Goal: Task Accomplishment & Management: Manage account settings

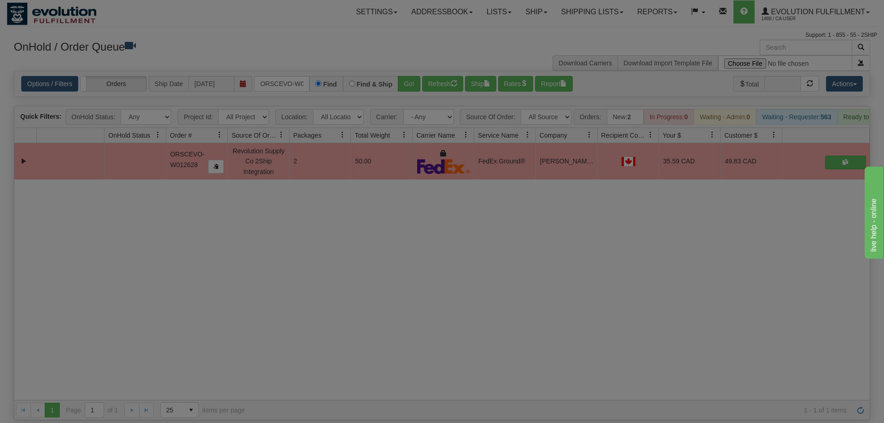
scroll to position [0, 19]
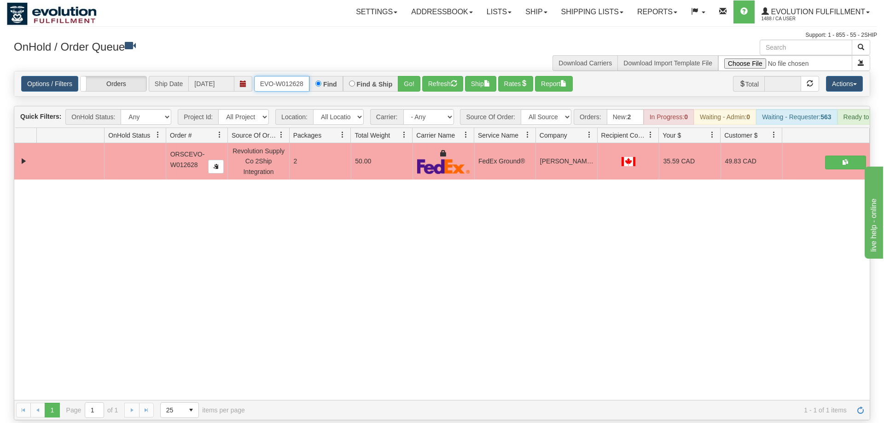
click at [287, 76] on input "ORSCEVO-W012628" at bounding box center [281, 84] width 55 height 16
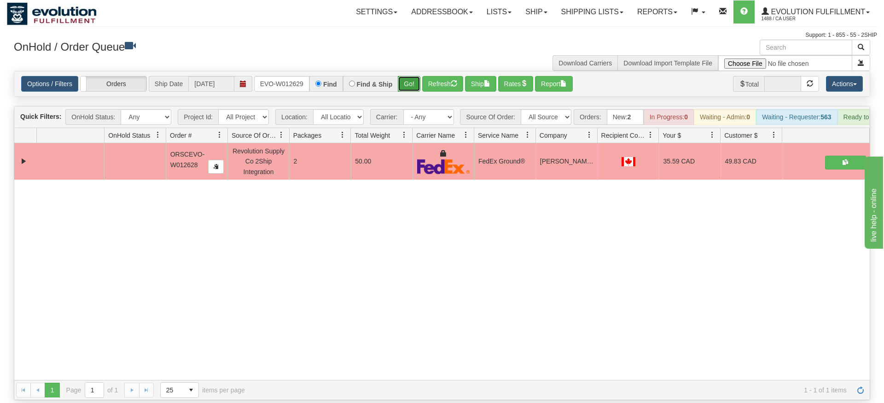
click at [407, 85] on div "Is equal to Is not equal to Contains Does not contains CAD USD EUR ZAR [PERSON_…" at bounding box center [442, 235] width 870 height 329
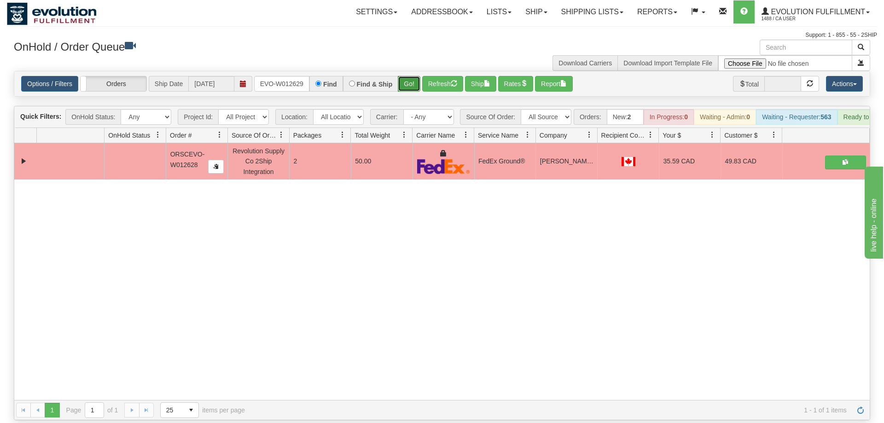
click at [413, 76] on button "Go!" at bounding box center [409, 84] width 23 height 16
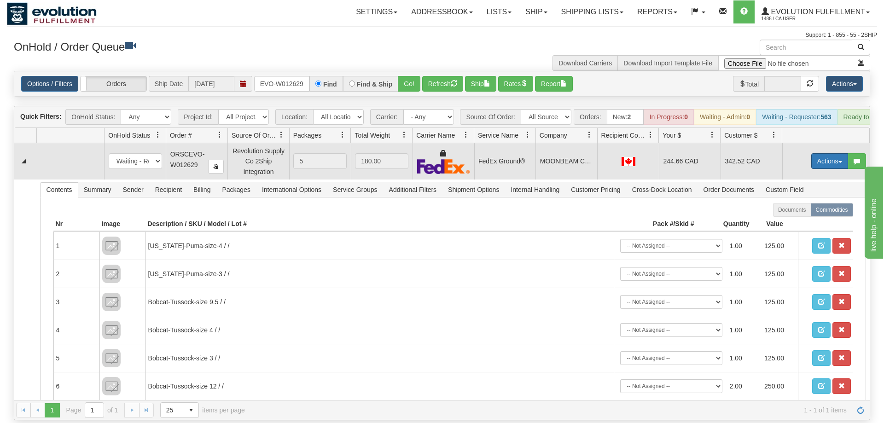
click at [827, 153] on button "Actions" at bounding box center [829, 161] width 37 height 16
click at [815, 199] on span "Rate All Services" at bounding box center [810, 202] width 55 height 7
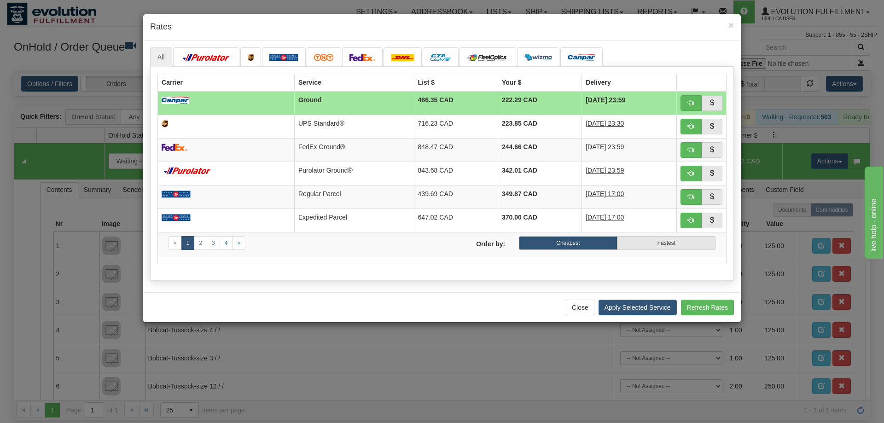
click at [190, 30] on h4 "Rates" at bounding box center [442, 27] width 584 height 12
click at [572, 313] on button "Close" at bounding box center [580, 308] width 29 height 16
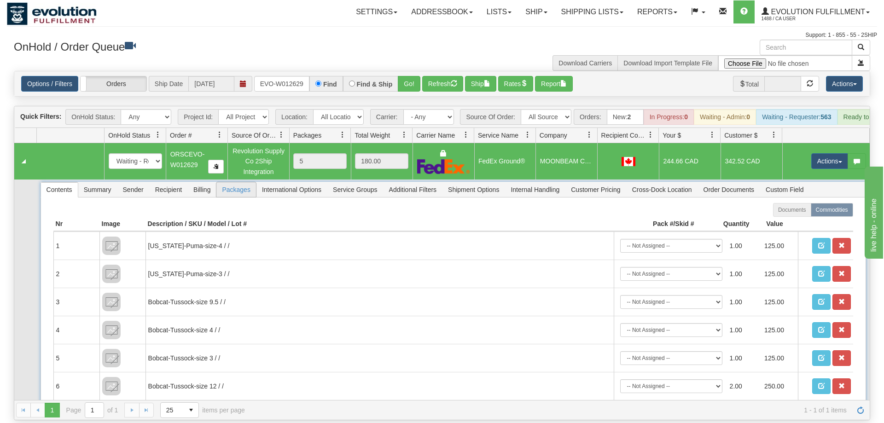
click at [240, 182] on span "Packages" at bounding box center [235, 189] width 39 height 15
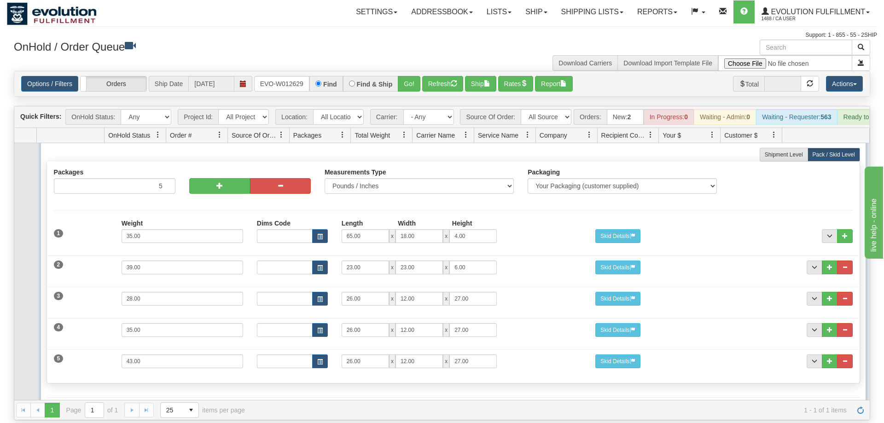
scroll to position [72, 0]
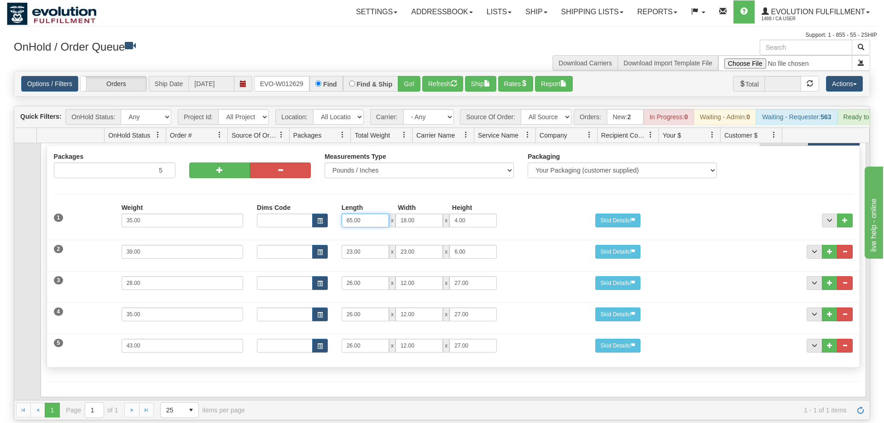
drag, startPoint x: 361, startPoint y: 213, endPoint x: 332, endPoint y: 211, distance: 29.1
click at [342, 214] on input "65.00" at bounding box center [365, 221] width 47 height 14
click at [382, 214] on input "65.00" at bounding box center [365, 221] width 47 height 14
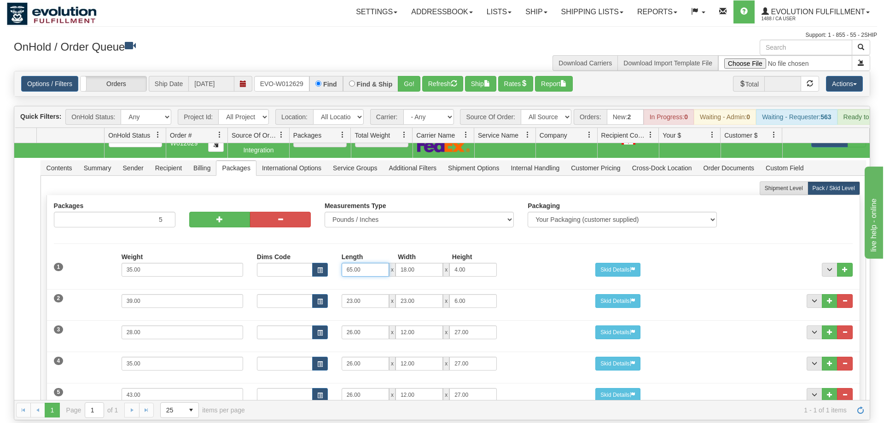
scroll to position [0, 0]
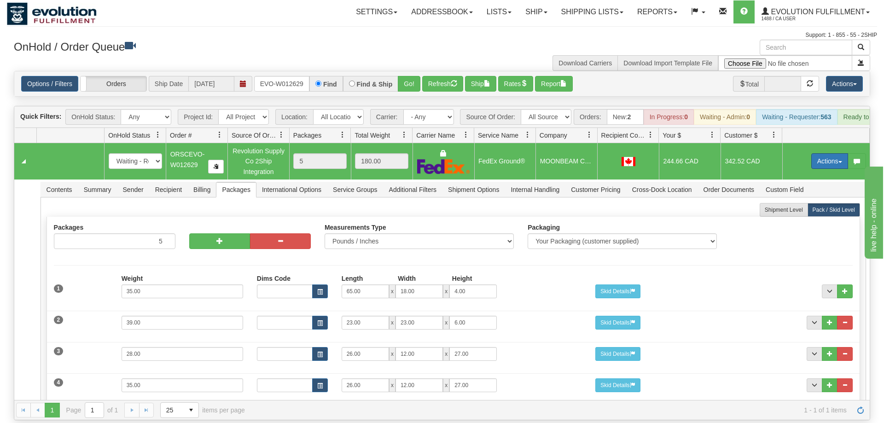
click at [818, 153] on button "Actions" at bounding box center [829, 161] width 37 height 16
click at [811, 199] on span "Rate All Services" at bounding box center [810, 202] width 55 height 7
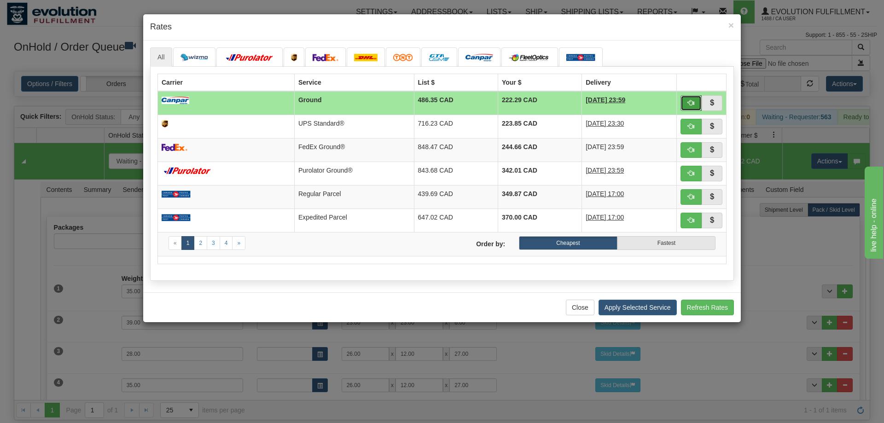
click at [691, 107] on button "button" at bounding box center [690, 103] width 21 height 16
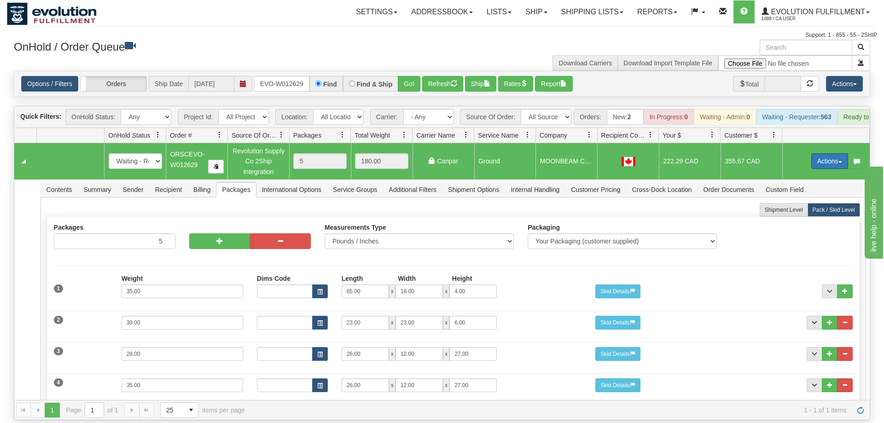
click at [838, 153] on button "Actions" at bounding box center [829, 161] width 37 height 16
click at [800, 211] on span "Ship" at bounding box center [792, 214] width 19 height 7
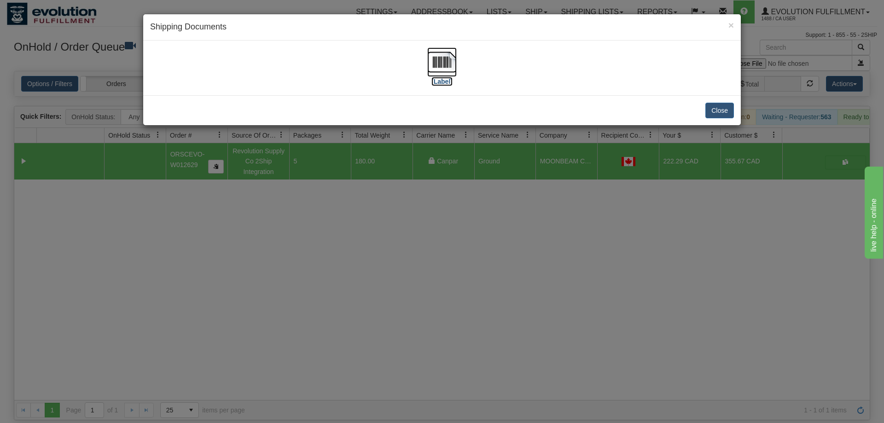
click at [448, 67] on img at bounding box center [441, 61] width 29 height 29
drag, startPoint x: 444, startPoint y: 339, endPoint x: 447, endPoint y: 317, distance: 21.8
click at [447, 325] on div "× Shipping Documents [Label] Close" at bounding box center [442, 211] width 884 height 423
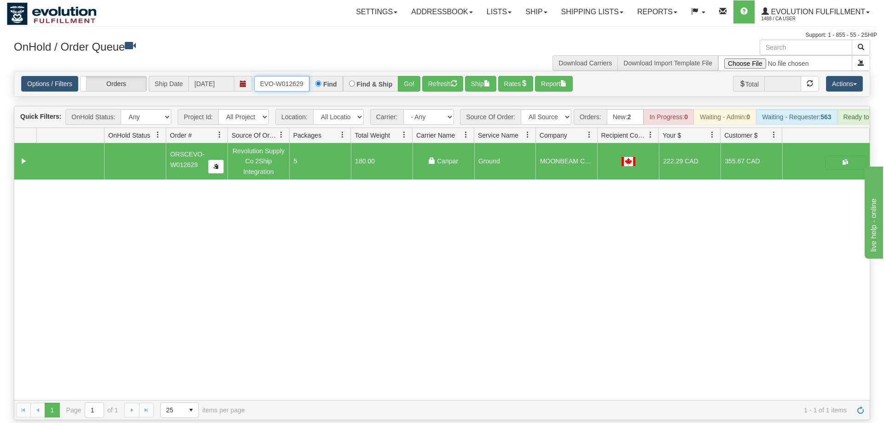
click at [291, 76] on input "ORSCEVO-W012629" at bounding box center [281, 84] width 55 height 16
drag, startPoint x: 400, startPoint y: 70, endPoint x: 404, endPoint y: 81, distance: 10.9
click at [400, 90] on div "Is equal to Is not equal to Contains Does not contains CAD USD EUR ZAR [PERSON_…" at bounding box center [442, 245] width 870 height 349
click at [407, 77] on button "Go!" at bounding box center [409, 84] width 23 height 16
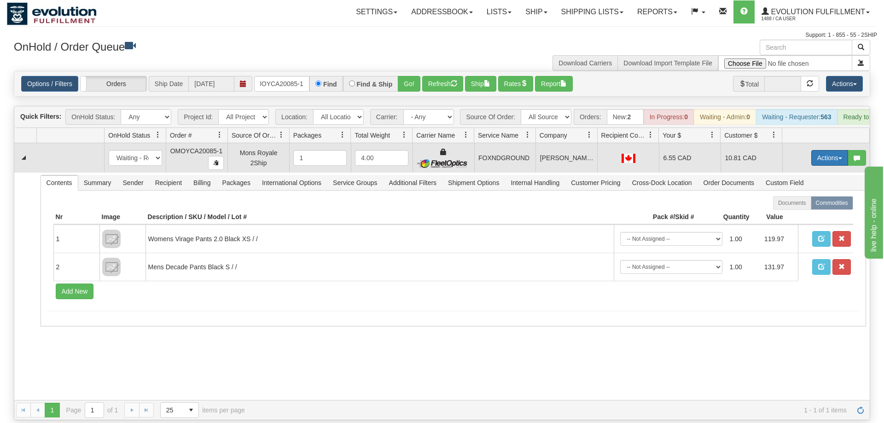
click at [827, 150] on button "Actions" at bounding box center [829, 158] width 37 height 16
click at [808, 205] on link "Ship" at bounding box center [811, 211] width 74 height 12
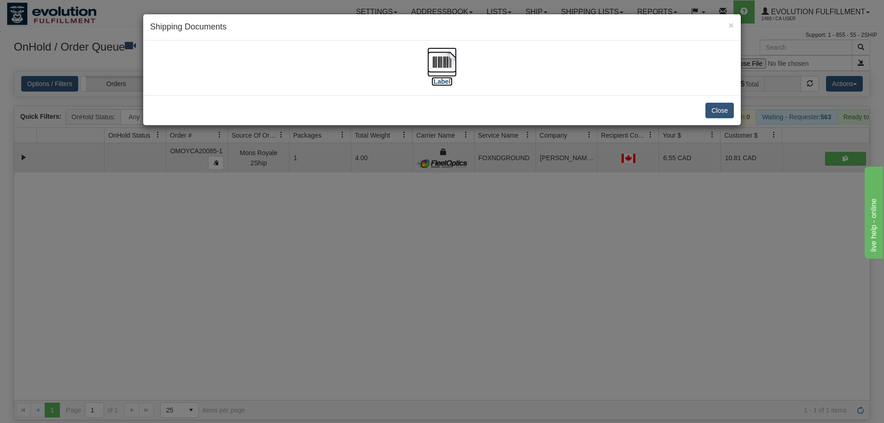
click at [440, 80] on label "[Label]" at bounding box center [441, 81] width 21 height 9
drag, startPoint x: 265, startPoint y: 258, endPoint x: 218, endPoint y: 127, distance: 139.6
click at [259, 241] on div "× Shipping Documents [Label] Close" at bounding box center [442, 211] width 884 height 423
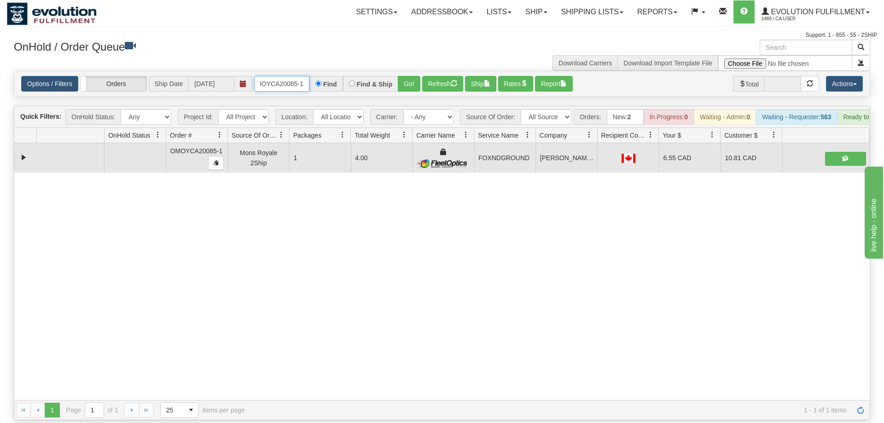
click at [273, 76] on input "OMOYCA20085-1" at bounding box center [281, 84] width 55 height 16
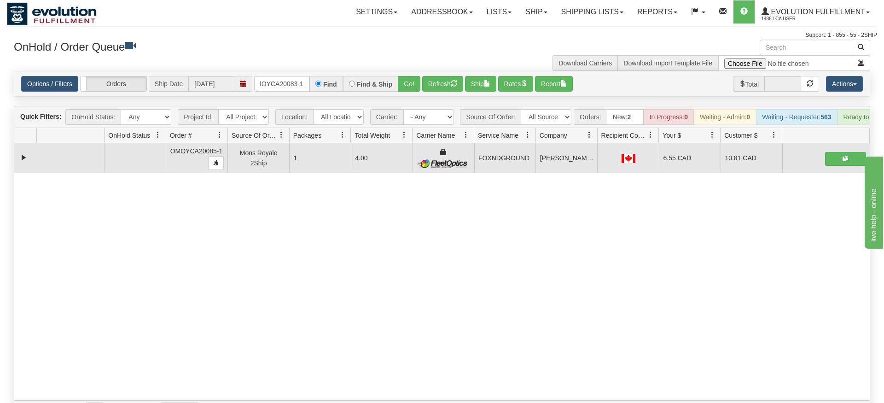
click at [406, 82] on div "Options / Filters Group Shipments Orders Ship Date [DATE] OMOYCA20083-1 Find Fi…" at bounding box center [441, 83] width 855 height 25
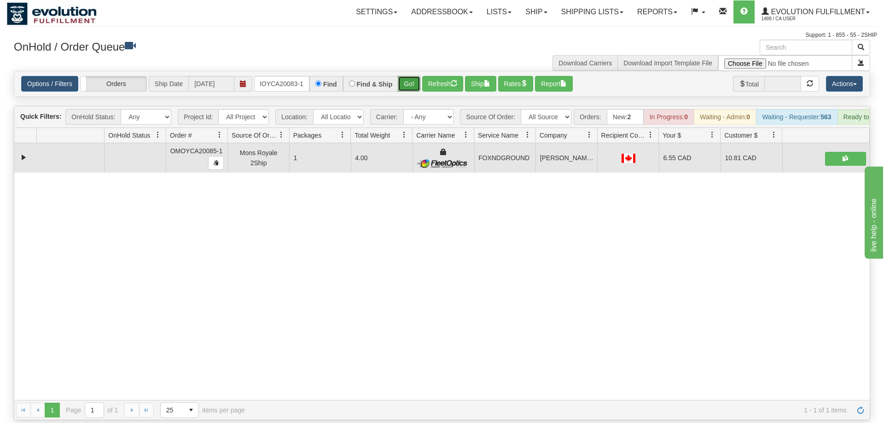
click at [410, 76] on button "Go!" at bounding box center [409, 84] width 23 height 16
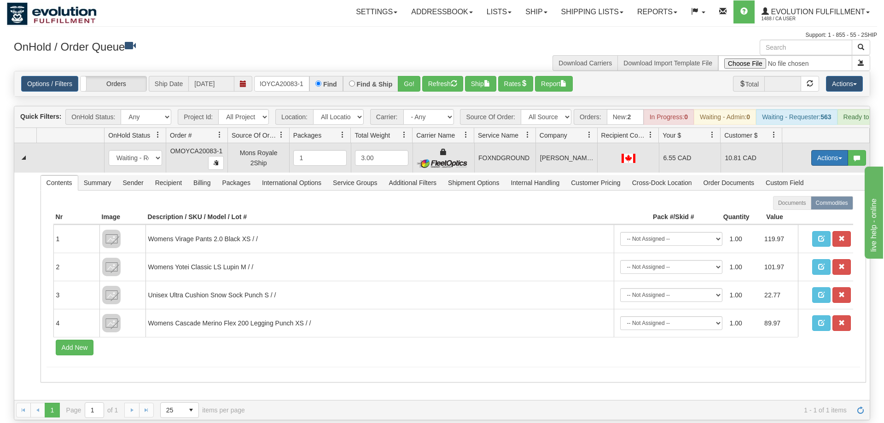
click at [811, 150] on button "Actions" at bounding box center [829, 158] width 37 height 16
click at [799, 208] on span "Ship" at bounding box center [792, 211] width 19 height 7
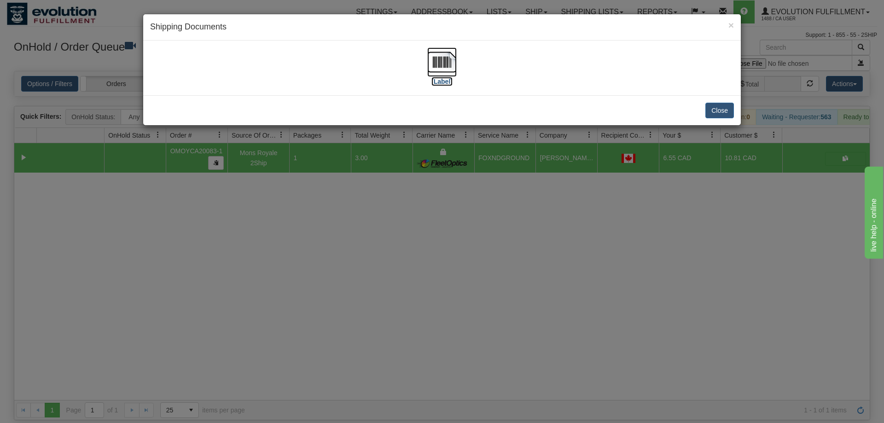
click at [454, 73] on img at bounding box center [441, 61] width 29 height 29
drag, startPoint x: 261, startPoint y: 293, endPoint x: 289, endPoint y: 111, distance: 184.5
click at [262, 280] on div "× Shipping Documents [Label] Close" at bounding box center [442, 211] width 884 height 423
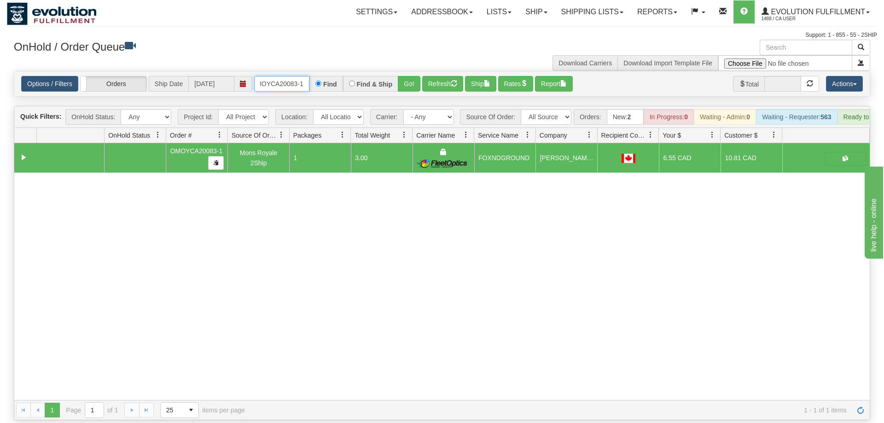
click at [296, 76] on input "OMOYCA20083-1" at bounding box center [281, 84] width 55 height 16
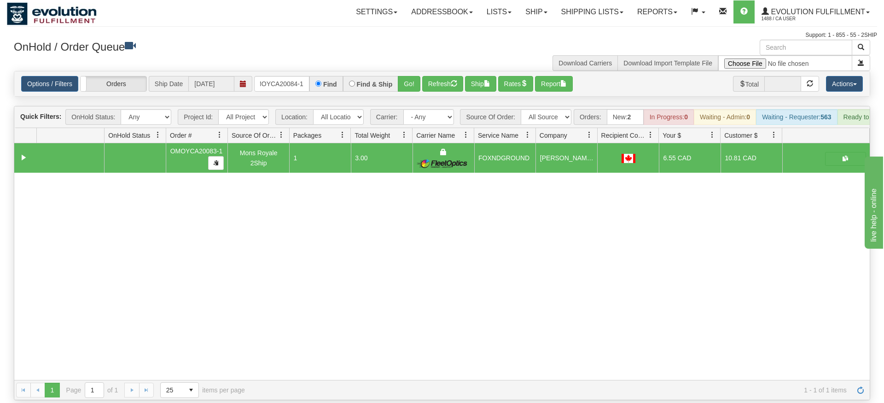
drag, startPoint x: 397, startPoint y: 66, endPoint x: 398, endPoint y: 87, distance: 20.3
click at [398, 87] on div "Is equal to Is not equal to Contains Does not contains CAD USD EUR ZAR [PERSON_…" at bounding box center [442, 235] width 870 height 329
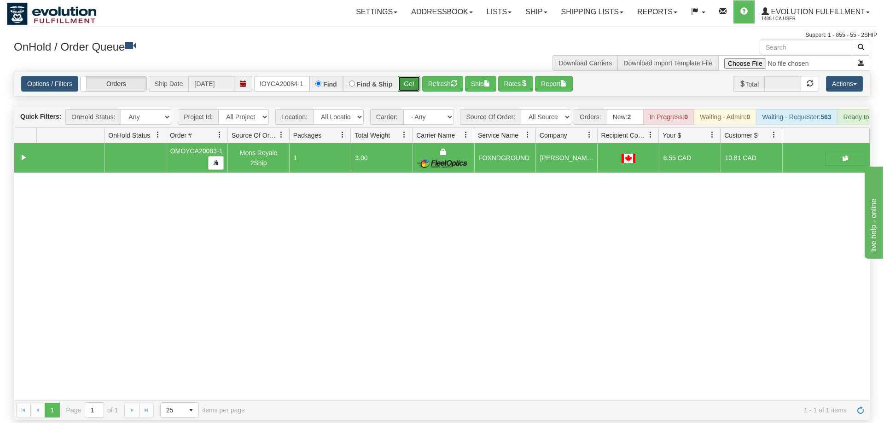
click at [403, 76] on button "Go!" at bounding box center [409, 84] width 23 height 16
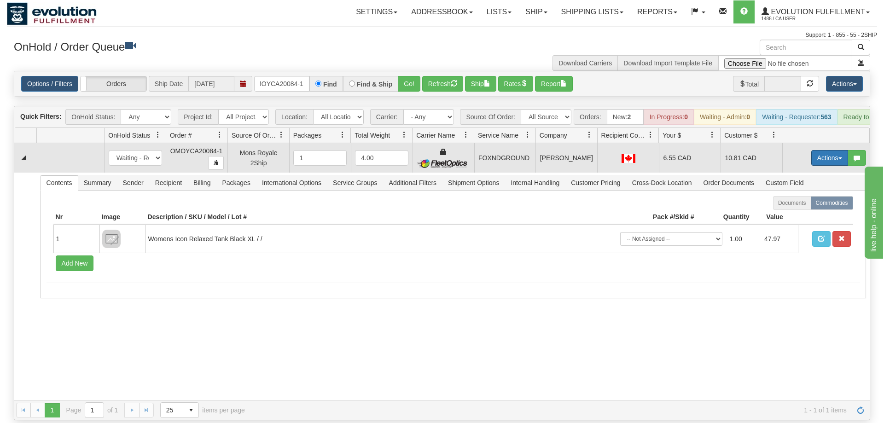
click at [826, 150] on button "Actions" at bounding box center [829, 158] width 37 height 16
click at [796, 208] on span "Ship" at bounding box center [792, 211] width 19 height 7
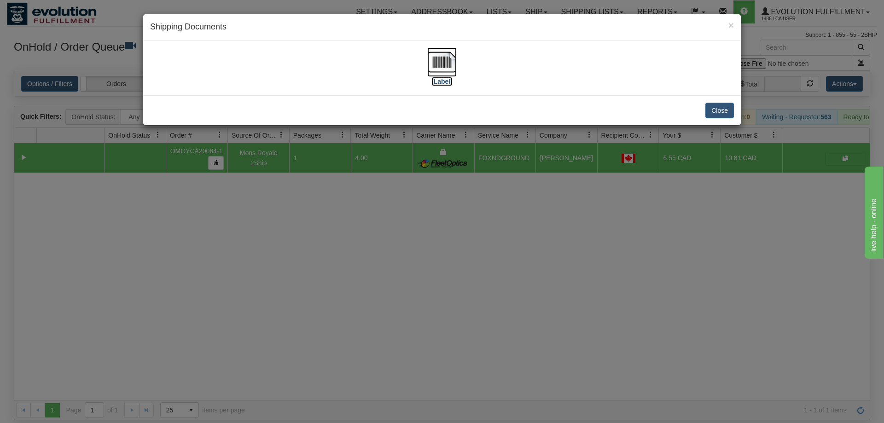
click at [444, 79] on label "[Label]" at bounding box center [441, 81] width 21 height 9
drag, startPoint x: 289, startPoint y: 208, endPoint x: 284, endPoint y: 203, distance: 7.2
click at [284, 203] on div "× Shipping Documents [Label] Close" at bounding box center [442, 211] width 884 height 423
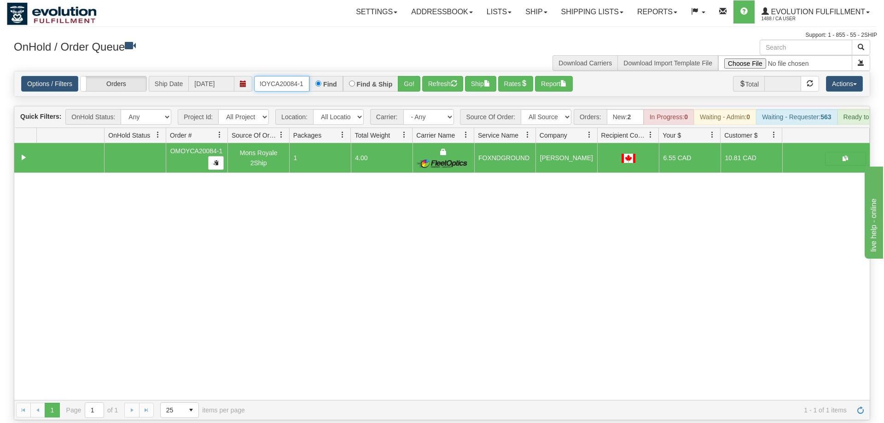
click at [274, 76] on input "OMOYCA20084-1" at bounding box center [281, 84] width 55 height 16
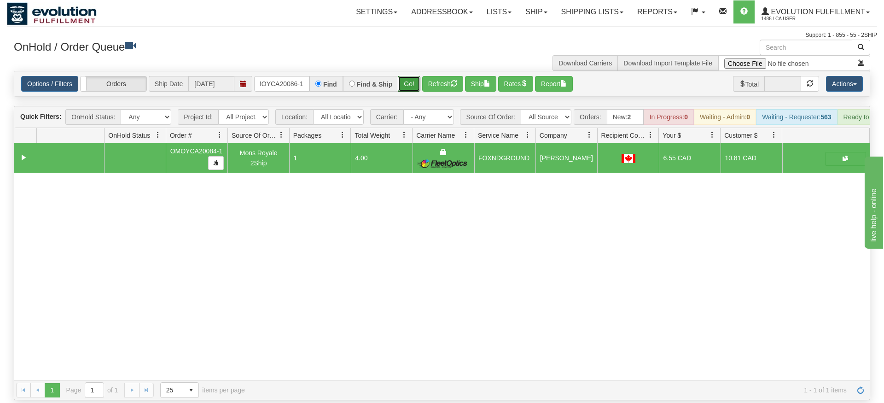
drag, startPoint x: 401, startPoint y: 71, endPoint x: 402, endPoint y: 87, distance: 16.1
click at [402, 91] on div "Is equal to Is not equal to Contains Does not contains CAD USD EUR ZAR [PERSON_…" at bounding box center [442, 235] width 870 height 329
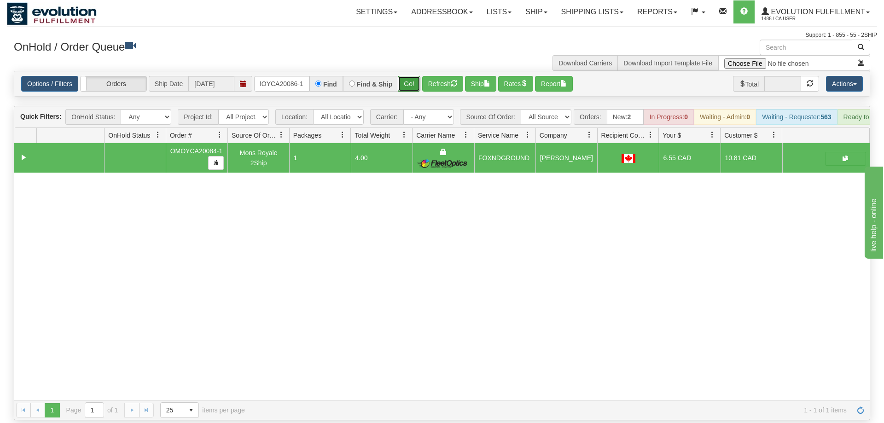
click at [407, 76] on button "Go!" at bounding box center [409, 84] width 23 height 16
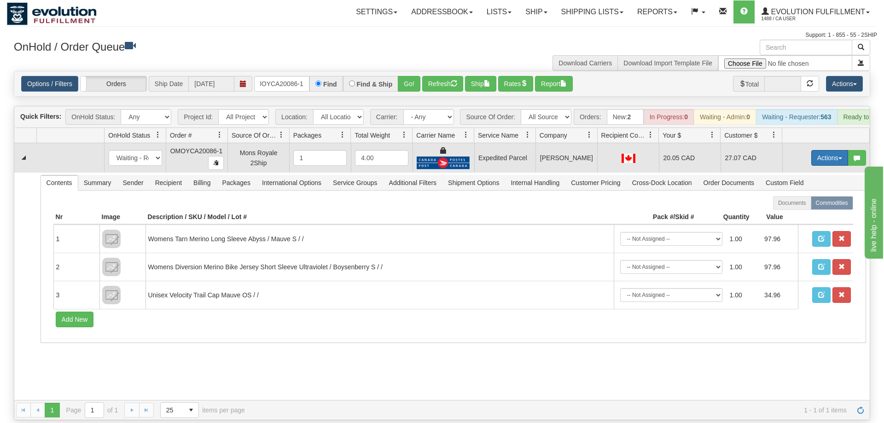
click at [840, 150] on button "Actions" at bounding box center [829, 158] width 37 height 16
click at [788, 208] on span "Ship" at bounding box center [792, 211] width 19 height 7
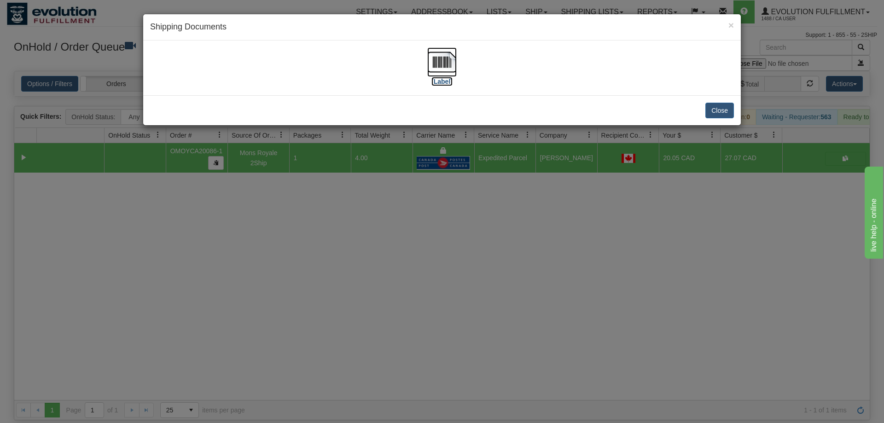
click at [440, 75] on img at bounding box center [441, 61] width 29 height 29
drag, startPoint x: 322, startPoint y: 216, endPoint x: 292, endPoint y: 71, distance: 148.5
click at [322, 214] on div "× Shipping Documents [Label] Close" at bounding box center [442, 211] width 884 height 423
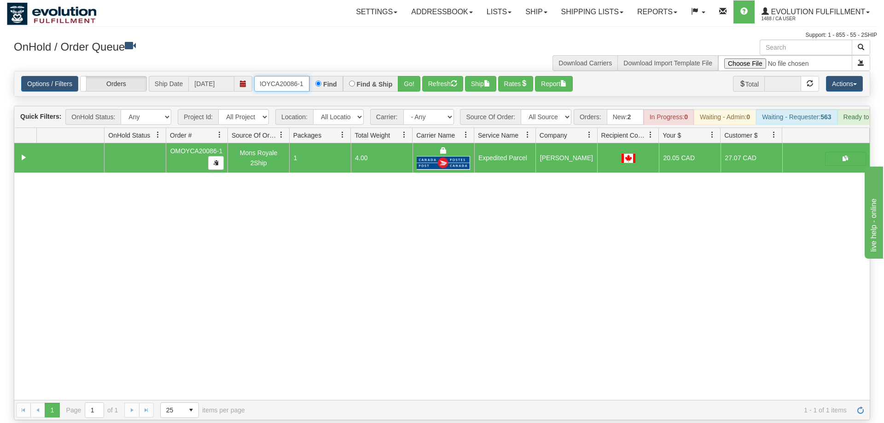
drag, startPoint x: 295, startPoint y: 76, endPoint x: 277, endPoint y: 73, distance: 17.8
click at [294, 76] on input "OMOYCA20086-1" at bounding box center [281, 84] width 55 height 16
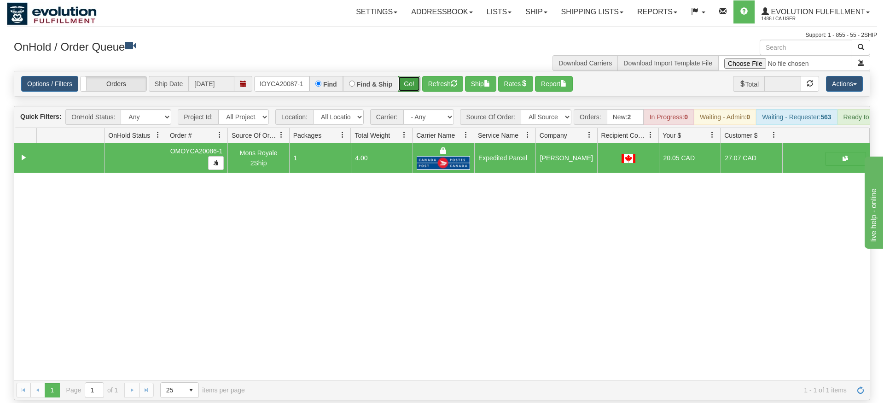
drag, startPoint x: 413, startPoint y: 68, endPoint x: 409, endPoint y: 80, distance: 12.5
click at [412, 88] on div "Is equal to Is not equal to Contains Does not contains CAD USD EUR ZAR [PERSON_…" at bounding box center [442, 235] width 870 height 329
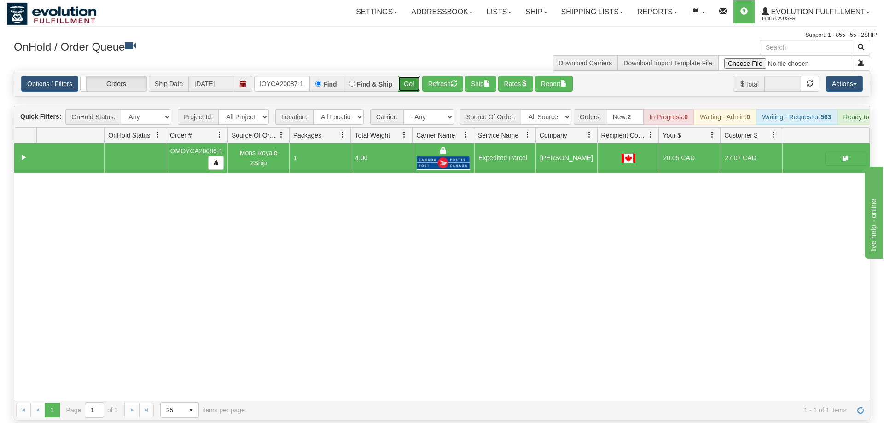
click at [410, 76] on button "Go!" at bounding box center [409, 84] width 23 height 16
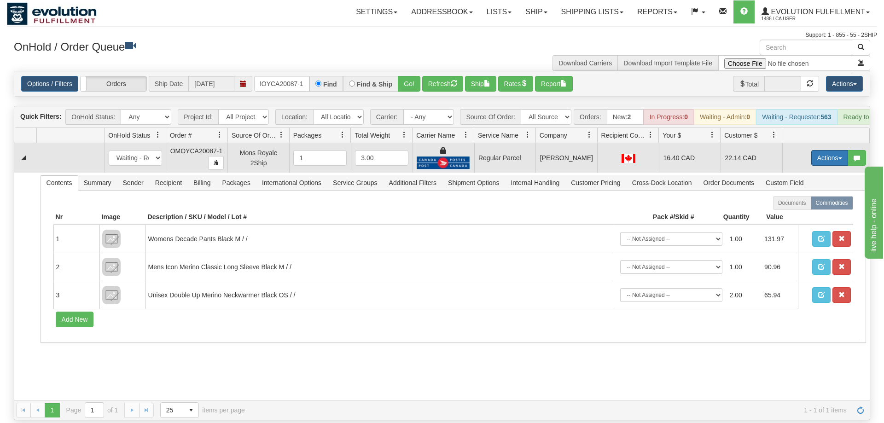
click at [819, 150] on button "Actions" at bounding box center [829, 158] width 37 height 16
click at [796, 196] on span "Rate All Services" at bounding box center [810, 199] width 55 height 7
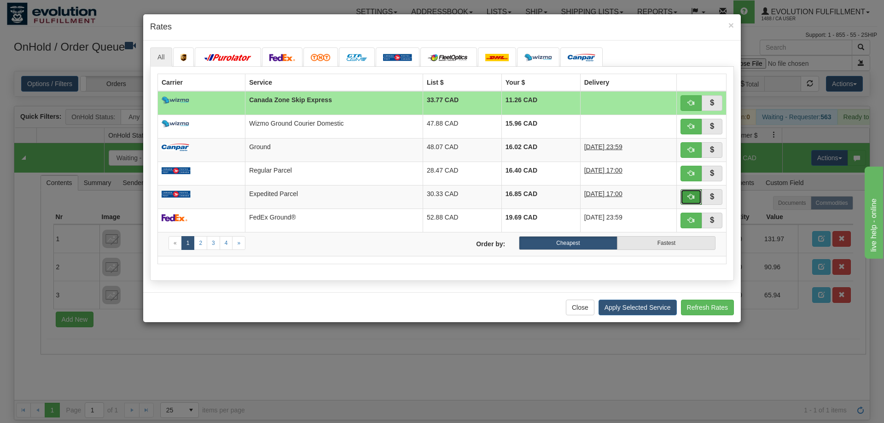
click at [689, 200] on button "button" at bounding box center [690, 197] width 21 height 16
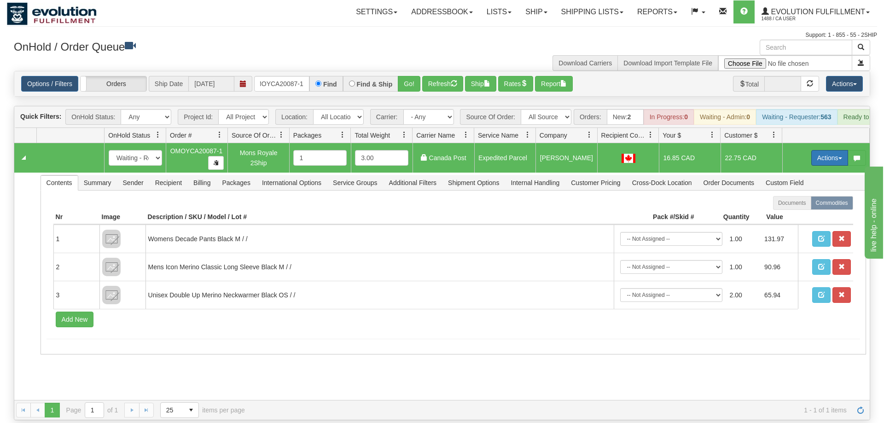
click at [823, 150] on button "Actions" at bounding box center [829, 158] width 37 height 16
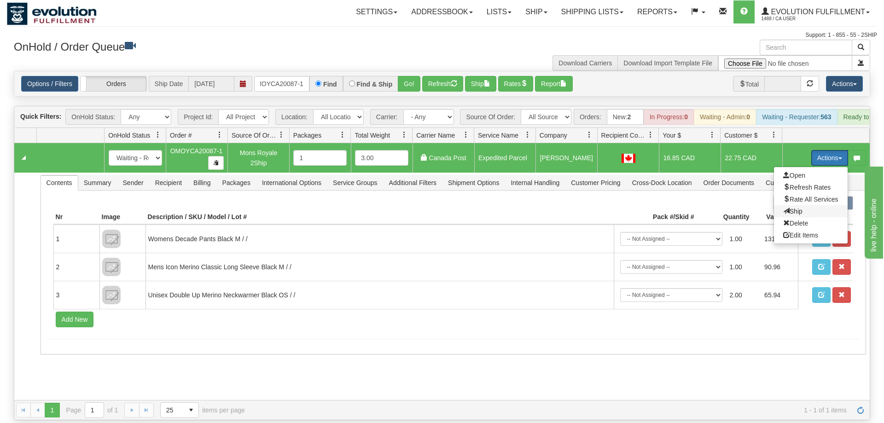
click at [788, 208] on span "Ship" at bounding box center [792, 211] width 19 height 7
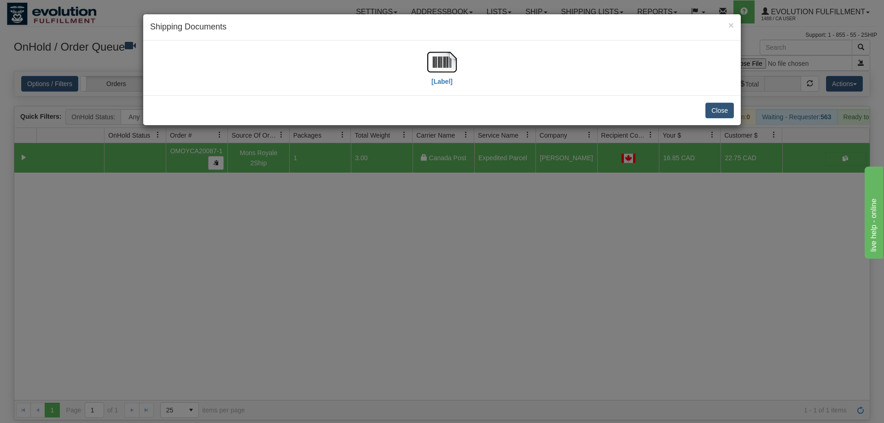
click at [459, 62] on div "[Label]" at bounding box center [442, 67] width 584 height 41
click at [428, 68] on img at bounding box center [441, 61] width 29 height 29
drag, startPoint x: 273, startPoint y: 259, endPoint x: 283, endPoint y: 157, distance: 102.7
click at [278, 255] on div "× Shipping Documents [Label] Close" at bounding box center [442, 211] width 884 height 423
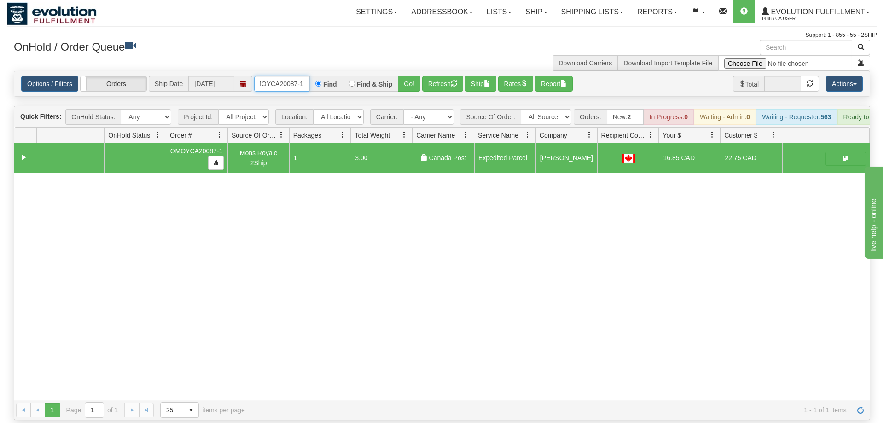
click at [284, 76] on input "OMOYCA20087-1" at bounding box center [281, 84] width 55 height 16
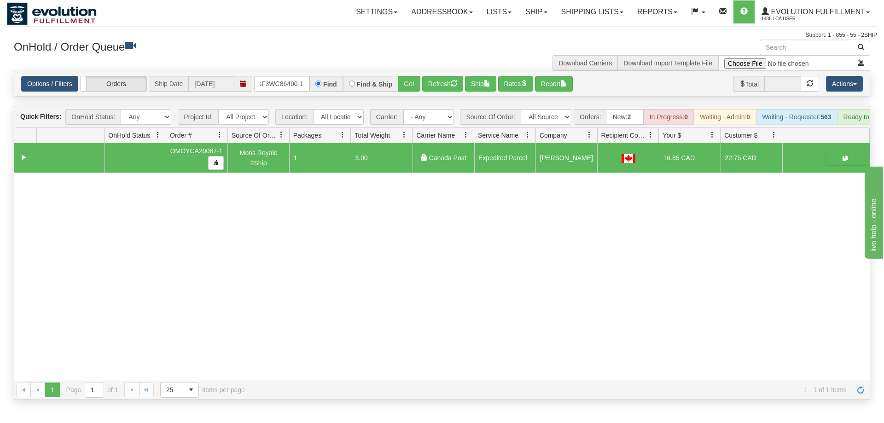
click at [389, 93] on div "Is equal to Is not equal to Contains Does not contains CAD USD EUR ZAR [PERSON_…" at bounding box center [442, 235] width 870 height 329
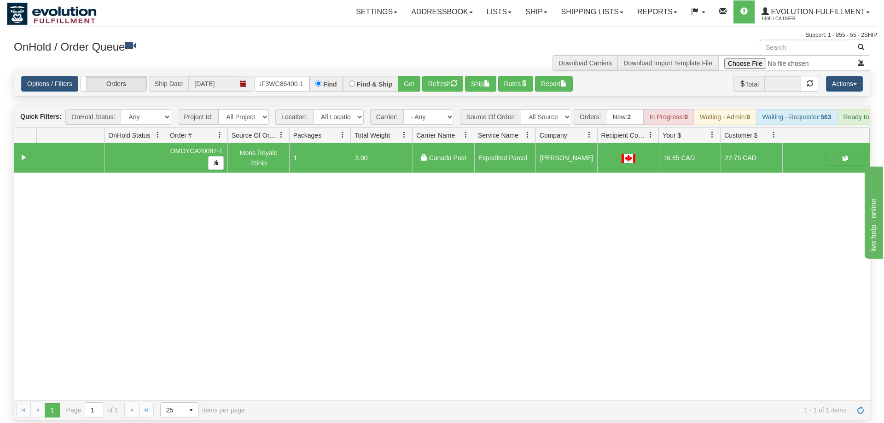
click at [403, 71] on div "Options / Filters Group Shipments Orders Ship Date [DATE] OGF3WC86400-1 Find Fi…" at bounding box center [441, 83] width 855 height 25
drag, startPoint x: 361, startPoint y: 76, endPoint x: 372, endPoint y: 76, distance: 10.1
click at [370, 76] on div "Find & Ship" at bounding box center [371, 84] width 56 height 16
click at [405, 76] on button "Go!" at bounding box center [409, 84] width 23 height 16
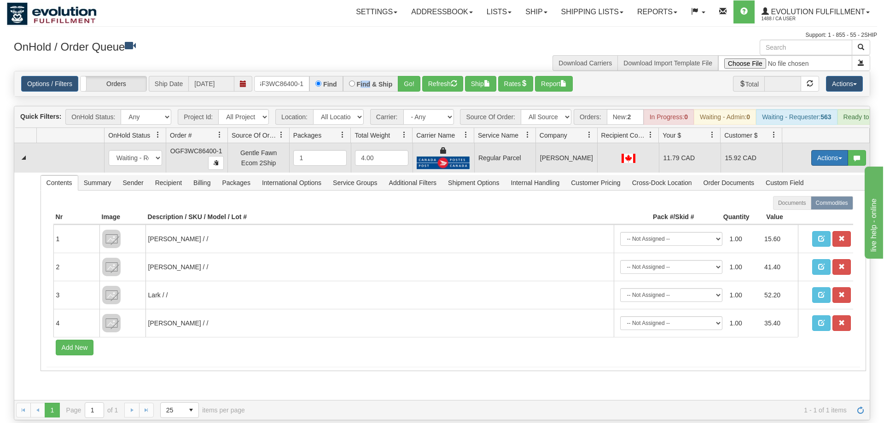
click at [815, 150] on button "Actions" at bounding box center [829, 158] width 37 height 16
click at [819, 196] on span "Rate All Services" at bounding box center [810, 199] width 55 height 7
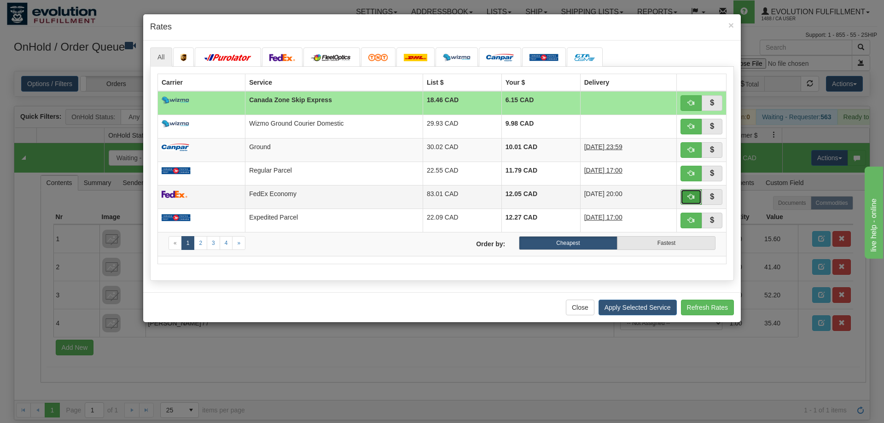
click at [695, 201] on button "button" at bounding box center [690, 197] width 21 height 16
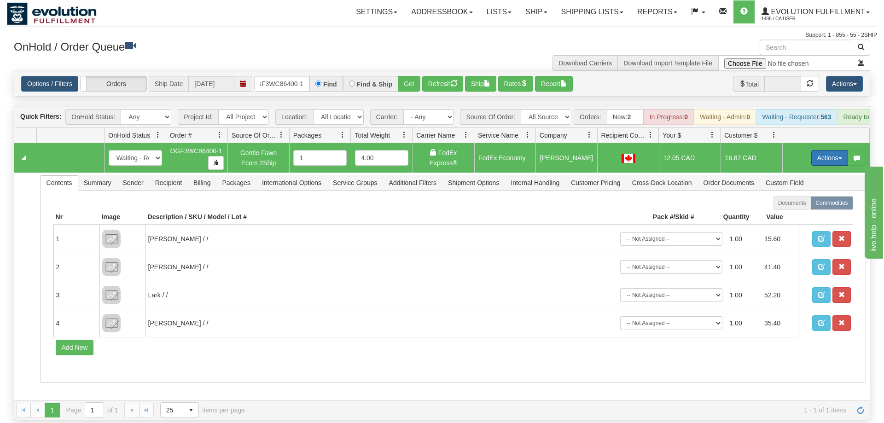
click at [831, 151] on button "Actions" at bounding box center [829, 158] width 37 height 16
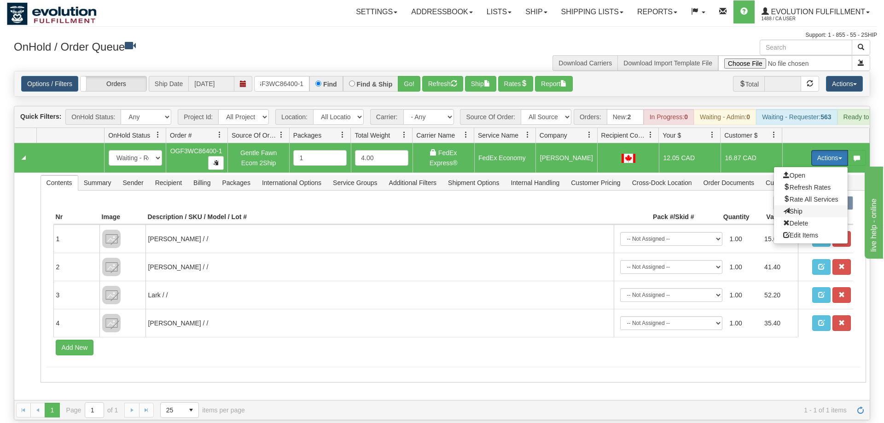
click at [784, 208] on span "Ship" at bounding box center [792, 211] width 19 height 7
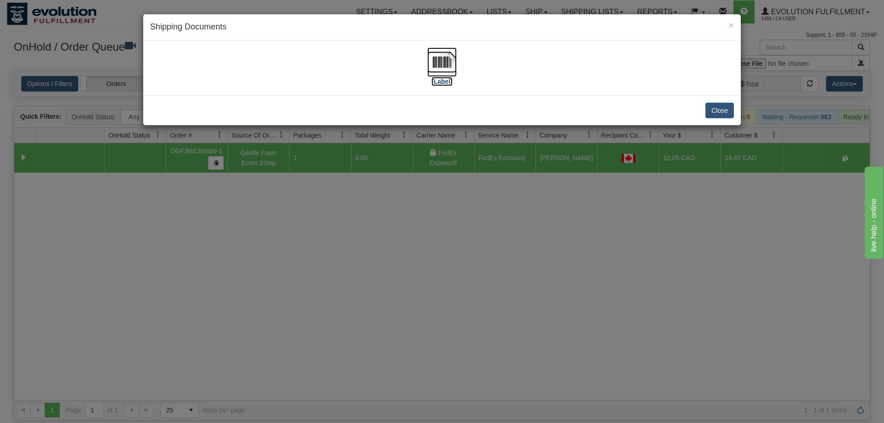
click at [432, 67] on img at bounding box center [441, 61] width 29 height 29
drag, startPoint x: 608, startPoint y: 295, endPoint x: 604, endPoint y: 282, distance: 14.0
click at [606, 289] on div "× Shipping Documents [Label] Close" at bounding box center [442, 211] width 884 height 423
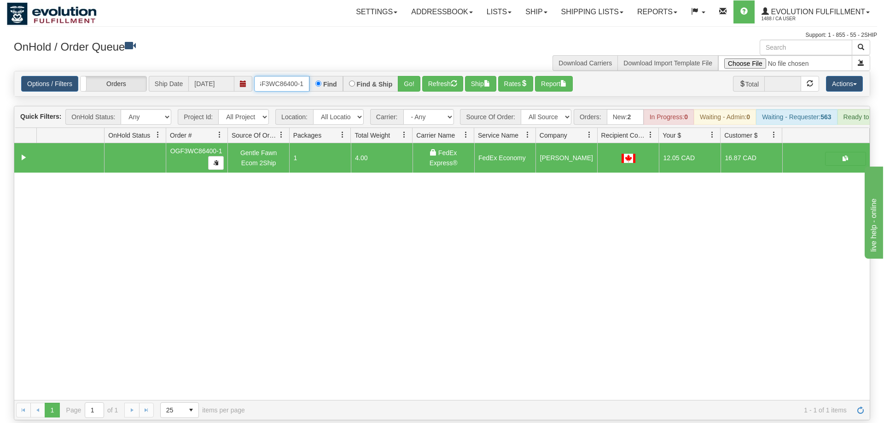
click at [281, 76] on input "OGF3WC86400-1" at bounding box center [281, 84] width 55 height 16
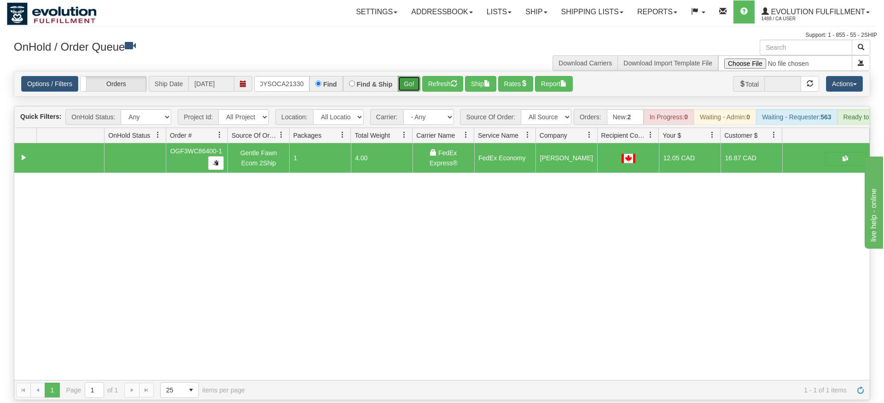
click at [417, 87] on div "Is equal to Is not equal to Contains Does not contains CAD USD EUR ZAR [PERSON_…" at bounding box center [442, 235] width 870 height 329
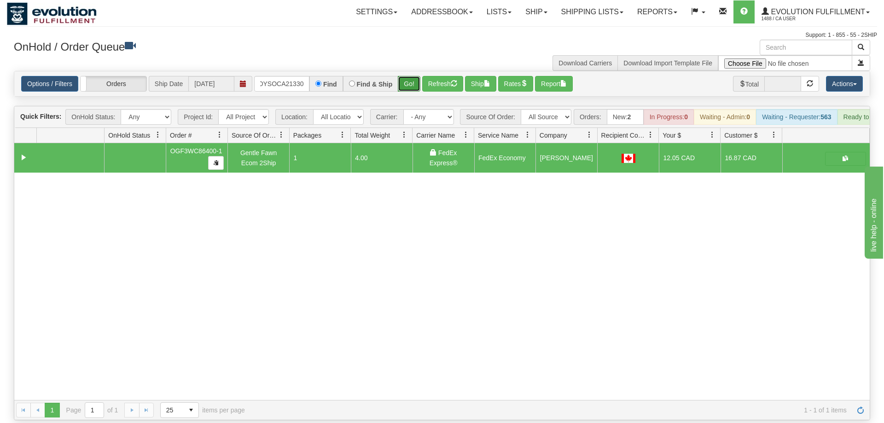
click at [413, 78] on button "Go!" at bounding box center [409, 84] width 23 height 16
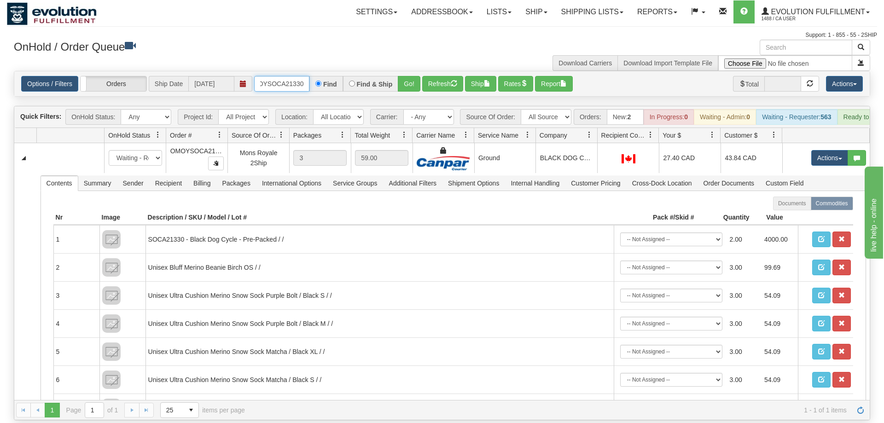
click at [284, 76] on input "oMOYSOCA21330" at bounding box center [281, 84] width 55 height 16
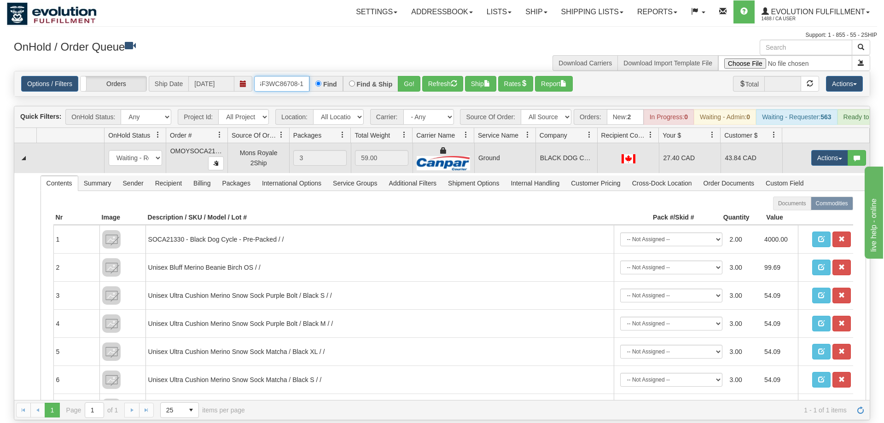
scroll to position [0, 9]
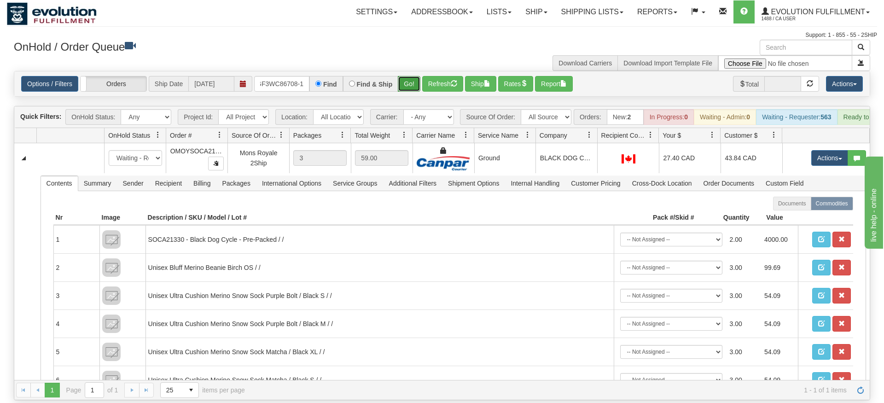
click at [416, 86] on div "Is equal to Is not equal to Contains Does not contains CAD USD EUR ZAR [PERSON_…" at bounding box center [442, 235] width 870 height 329
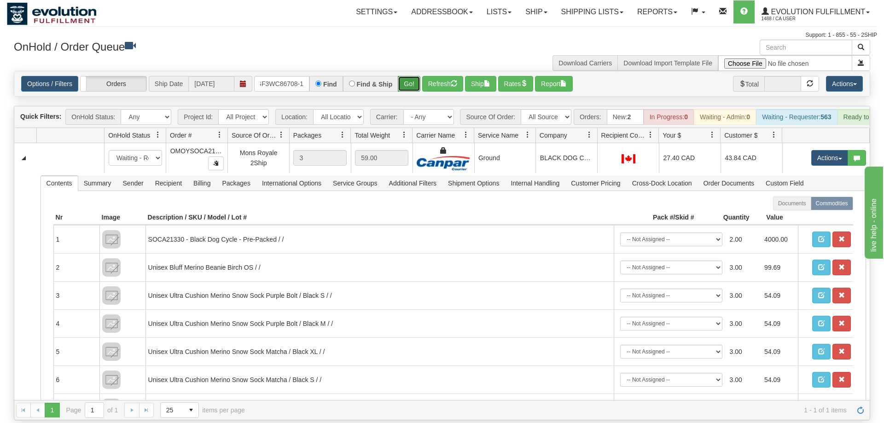
click at [404, 76] on button "Go!" at bounding box center [409, 84] width 23 height 16
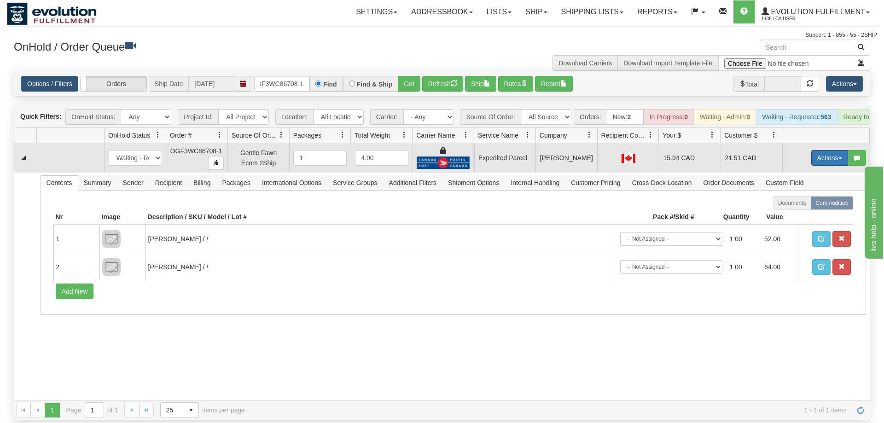
click at [815, 150] on button "Actions" at bounding box center [829, 158] width 37 height 16
click at [803, 205] on link "Ship" at bounding box center [811, 211] width 74 height 12
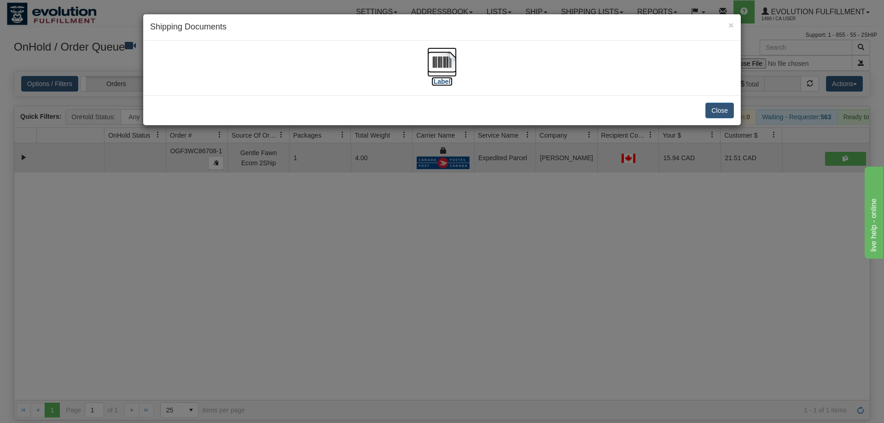
click at [442, 62] on img at bounding box center [441, 61] width 29 height 29
click at [438, 62] on img at bounding box center [441, 61] width 29 height 29
click at [357, 223] on div "× Shipping Documents [Label] Close" at bounding box center [442, 211] width 884 height 423
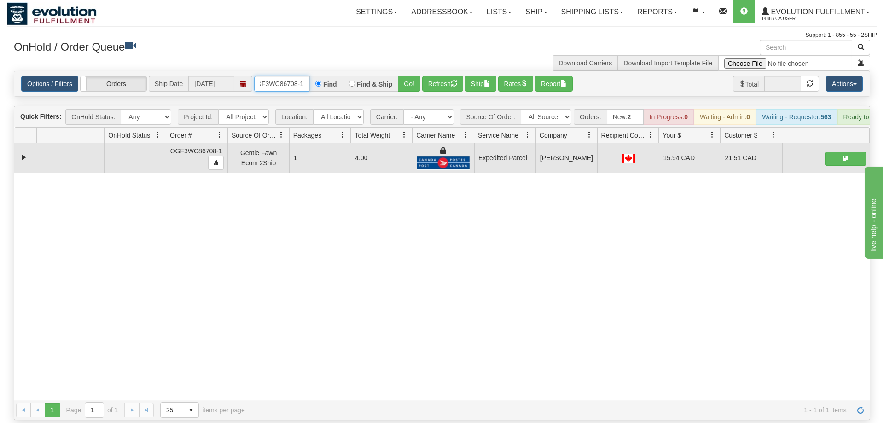
click at [273, 76] on input "OGF3WC86708-1" at bounding box center [281, 84] width 55 height 16
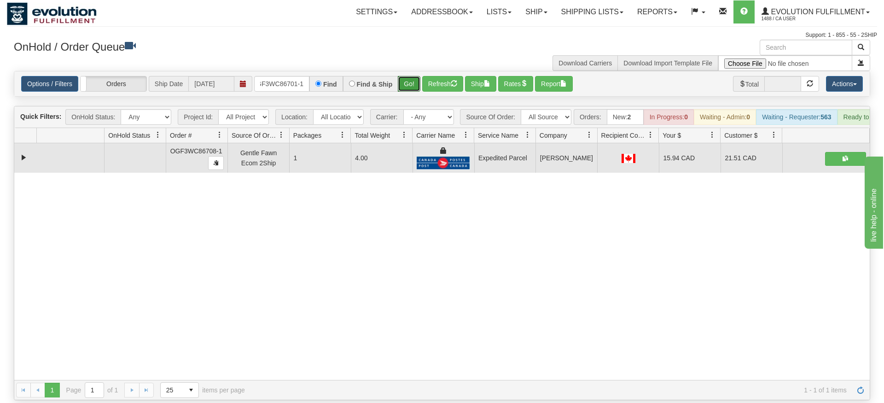
click at [412, 92] on div "Is equal to Is not equal to Contains Does not contains CAD USD EUR ZAR [PERSON_…" at bounding box center [442, 235] width 870 height 329
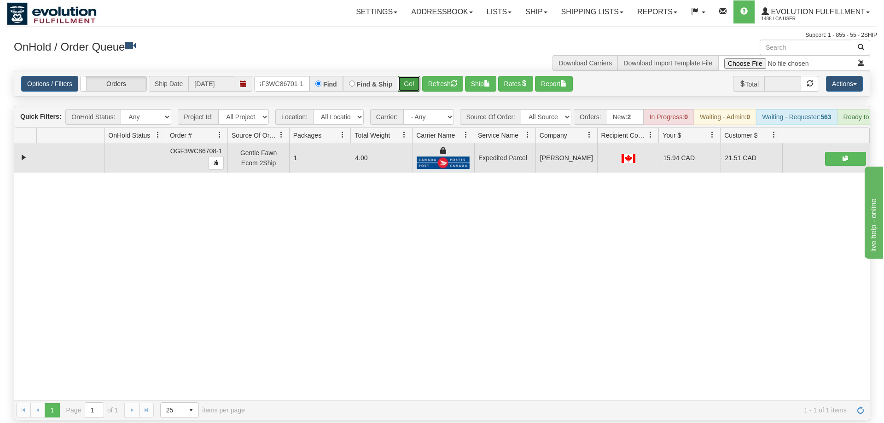
click at [407, 71] on div "Options / Filters Group Shipments Orders Ship Date [DATE] OGF3WC86701-1 Find Fi…" at bounding box center [441, 83] width 855 height 25
click at [415, 76] on button "Go!" at bounding box center [409, 84] width 23 height 16
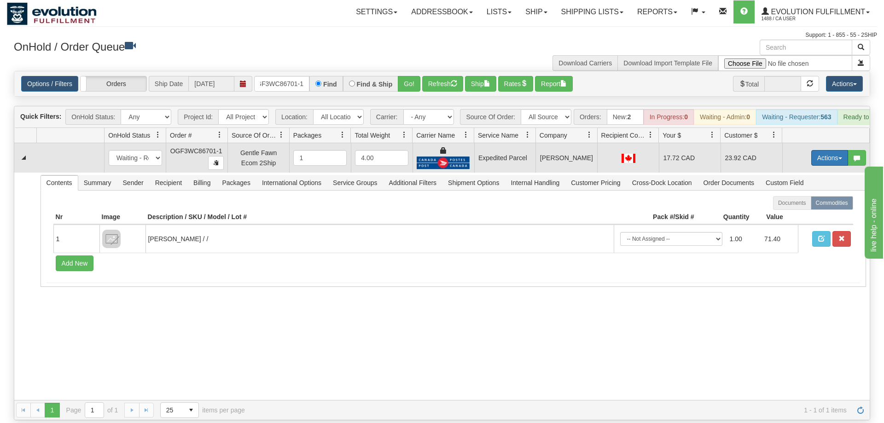
click at [835, 150] on button "Actions" at bounding box center [829, 158] width 37 height 16
click at [806, 205] on link "Ship" at bounding box center [811, 211] width 74 height 12
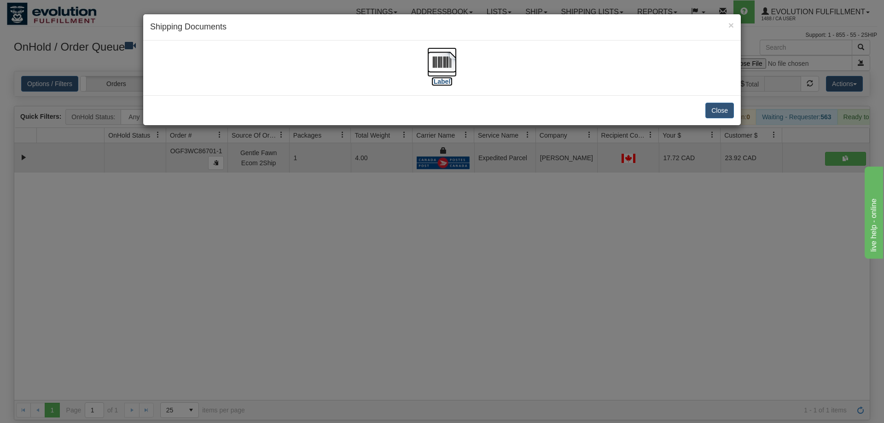
click at [446, 69] on img at bounding box center [441, 61] width 29 height 29
click at [308, 222] on div "× Shipping Documents [Label] Close" at bounding box center [442, 211] width 884 height 423
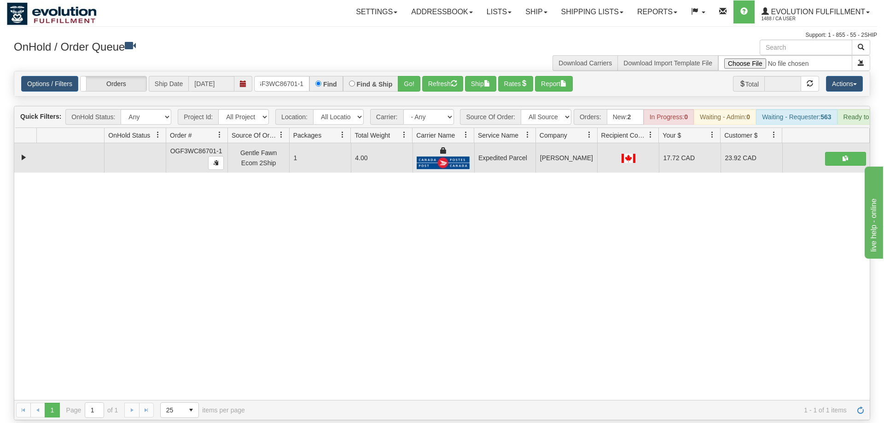
click at [292, 71] on div "Options / Filters Group Shipments Orders Ship Date [DATE] OGF3WC86701-1 Find Fi…" at bounding box center [441, 83] width 855 height 25
click at [292, 76] on input "OGF3WC86701-1" at bounding box center [281, 84] width 55 height 16
click at [409, 76] on div "× Get OnHold Shipments fields - load dt: 369 Get OnHold Shipments fields - tran…" at bounding box center [442, 230] width 870 height 381
click at [411, 76] on button "Go!" at bounding box center [409, 84] width 23 height 16
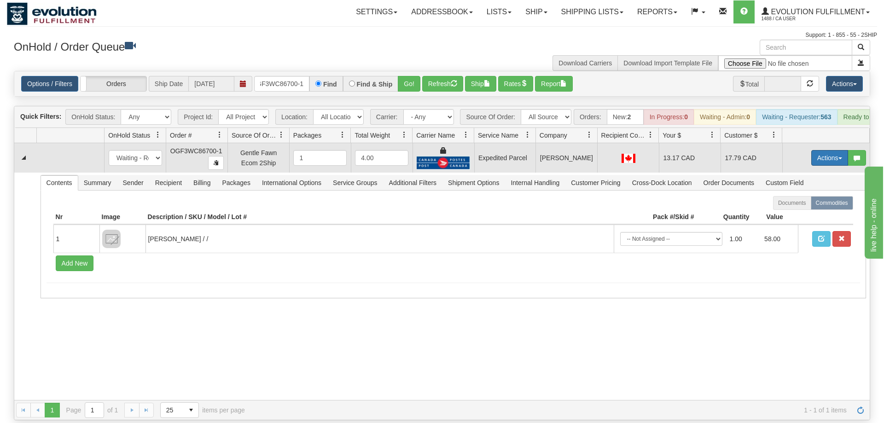
click at [843, 150] on button "Actions" at bounding box center [829, 158] width 37 height 16
click at [827, 205] on link "Ship" at bounding box center [811, 211] width 74 height 12
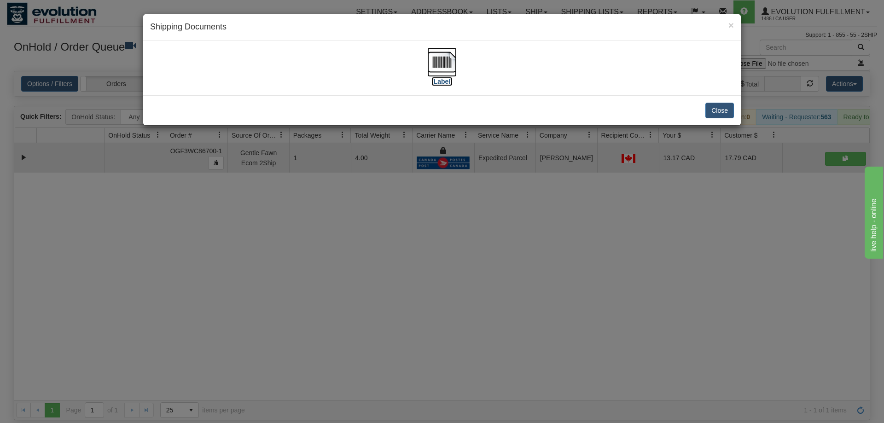
click at [435, 78] on label "[Label]" at bounding box center [441, 81] width 21 height 9
drag, startPoint x: 303, startPoint y: 222, endPoint x: 267, endPoint y: 32, distance: 193.7
click at [303, 214] on div "× Shipping Documents [Label] Close" at bounding box center [442, 211] width 884 height 423
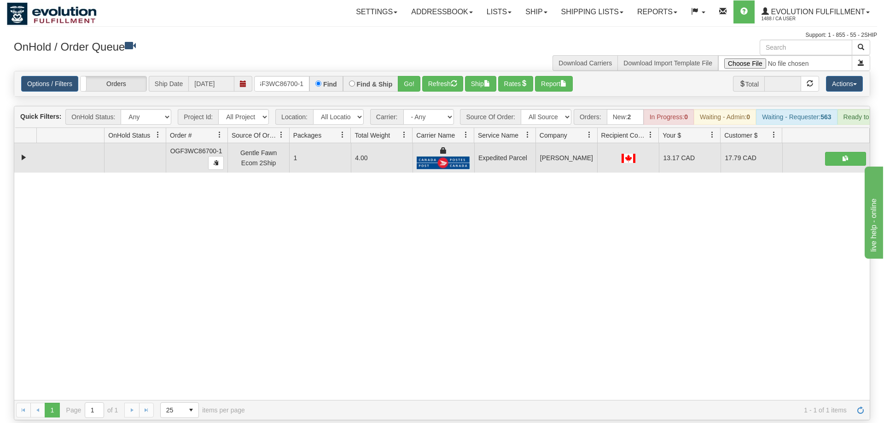
click at [291, 90] on div "Is equal to Is not equal to Contains Does not contains CAD USD EUR ZAR [PERSON_…" at bounding box center [442, 245] width 870 height 349
click at [288, 76] on input "OGF3WC86700-1" at bounding box center [281, 84] width 55 height 16
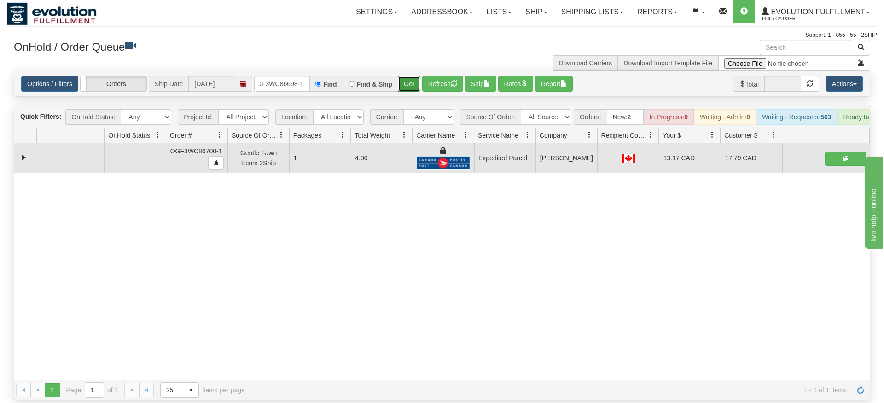
drag, startPoint x: 411, startPoint y: 65, endPoint x: 408, endPoint y: 69, distance: 5.0
click at [411, 84] on div "Is equal to Is not equal to Contains Does not contains CAD USD EUR ZAR [PERSON_…" at bounding box center [442, 235] width 870 height 329
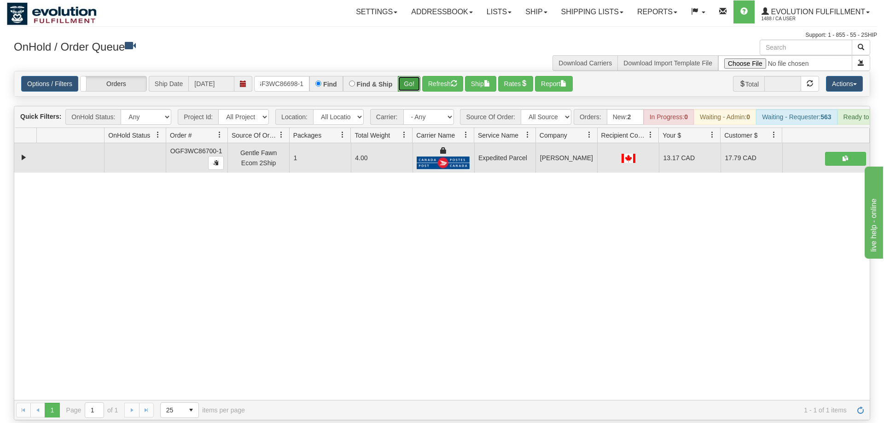
click at [408, 76] on button "Go!" at bounding box center [409, 84] width 23 height 16
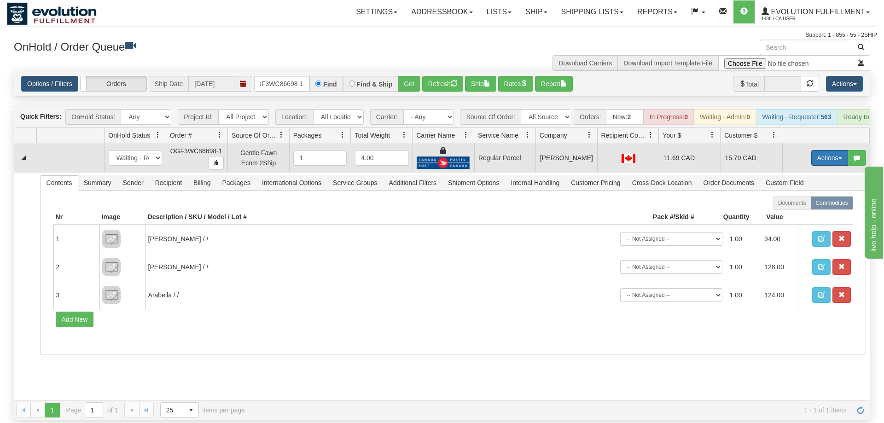
click at [831, 150] on button "Actions" at bounding box center [829, 158] width 37 height 16
click at [808, 196] on span "Rate All Services" at bounding box center [810, 199] width 55 height 7
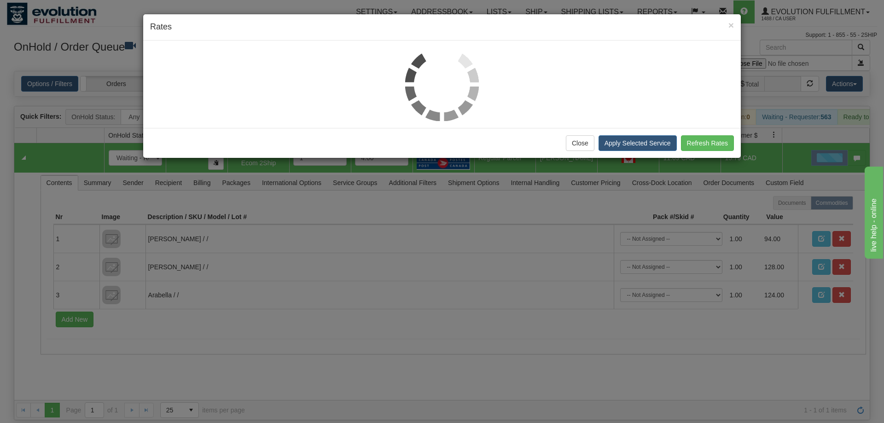
click at [190, 103] on div at bounding box center [442, 84] width 584 height 74
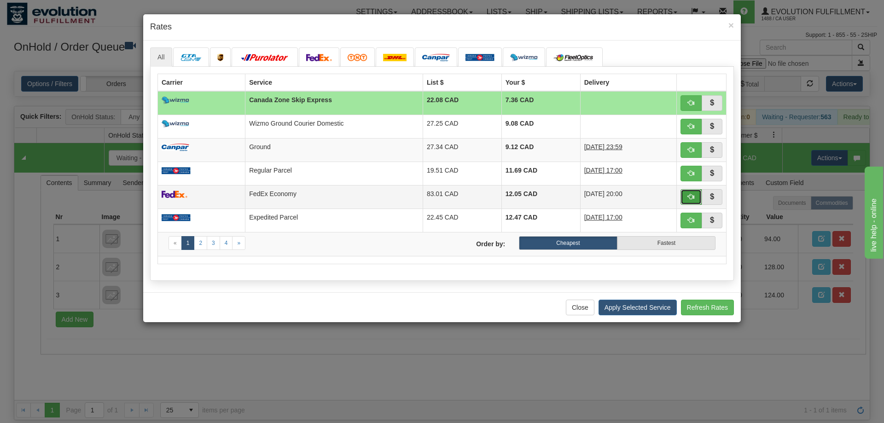
click at [690, 203] on button "button" at bounding box center [690, 197] width 21 height 16
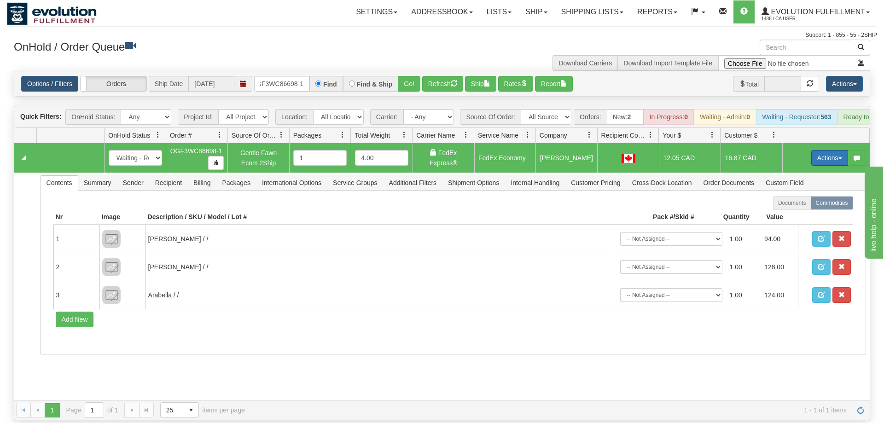
click at [820, 150] on button "Actions" at bounding box center [829, 158] width 37 height 16
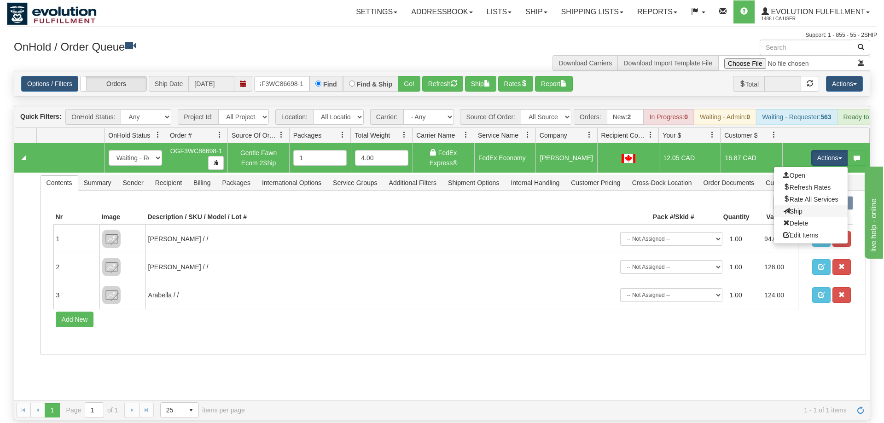
click at [789, 205] on link "Ship" at bounding box center [811, 211] width 74 height 12
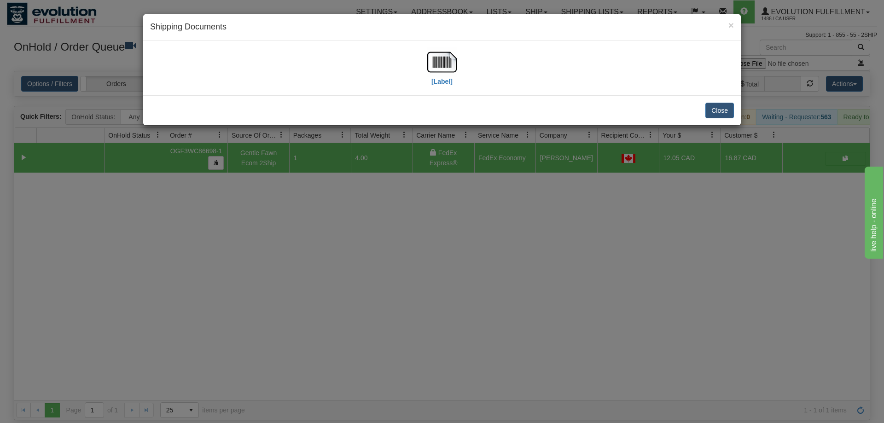
click at [425, 65] on div "[Label]" at bounding box center [442, 67] width 584 height 41
click at [436, 70] on img at bounding box center [441, 61] width 29 height 29
click at [321, 185] on div "× Shipping Documents [Label] Close" at bounding box center [442, 211] width 884 height 423
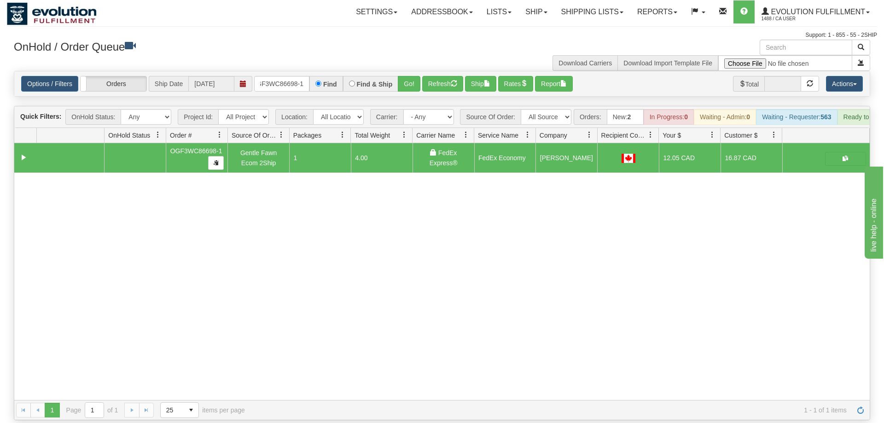
click at [287, 79] on div "Options / Filters Group Shipments Orders Ship Date [DATE] OGF3WC86698-1 Find Fi…" at bounding box center [441, 83] width 855 height 25
click at [289, 76] on input "OGF3WC86698-1" at bounding box center [281, 84] width 55 height 16
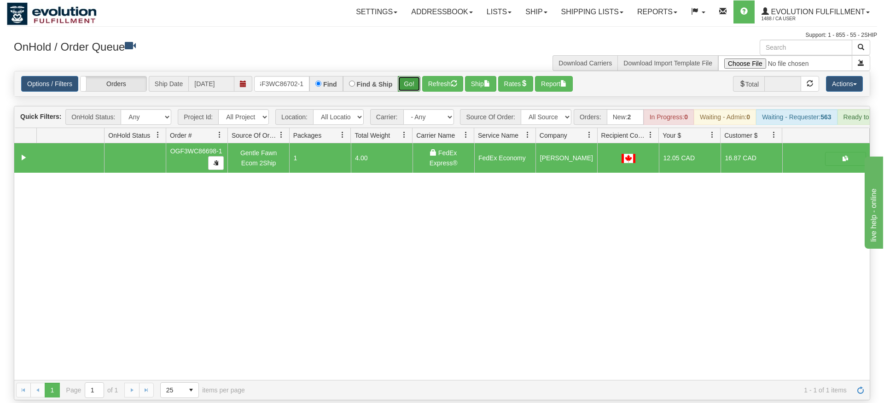
click at [406, 92] on div "Is equal to Is not equal to Contains Does not contains CAD USD EUR ZAR [PERSON_…" at bounding box center [442, 235] width 870 height 329
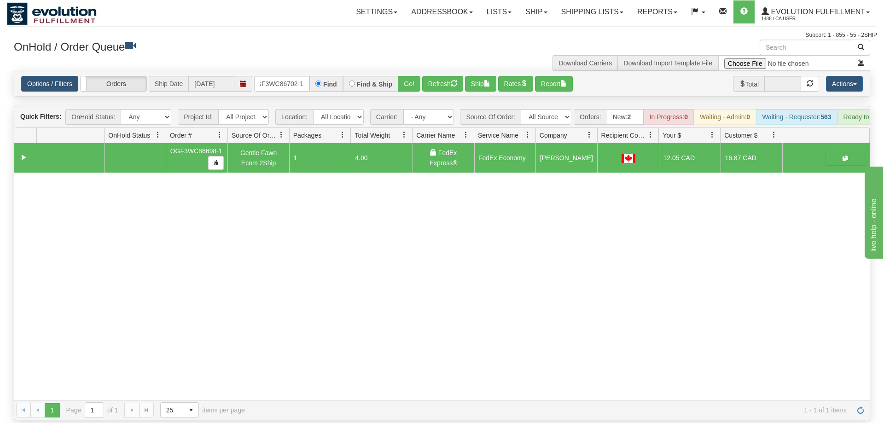
click at [407, 71] on div "Options / Filters Group Shipments Orders Ship Date [DATE] OGF3WC86702-1 Find Fi…" at bounding box center [441, 83] width 855 height 25
click at [414, 79] on div "Options / Filters Group Shipments Orders Ship Date [DATE] OGF3WC86702-1 Find Fi…" at bounding box center [441, 83] width 855 height 25
click at [410, 76] on button "Go!" at bounding box center [409, 84] width 23 height 16
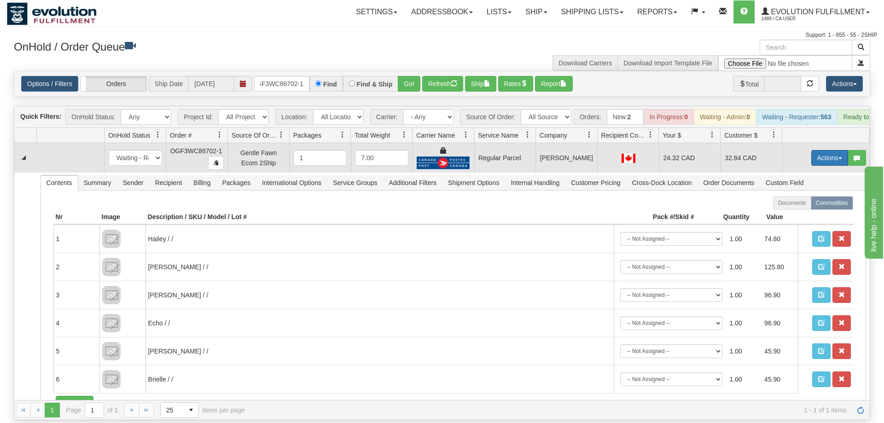
click at [833, 150] on button "Actions" at bounding box center [829, 158] width 37 height 16
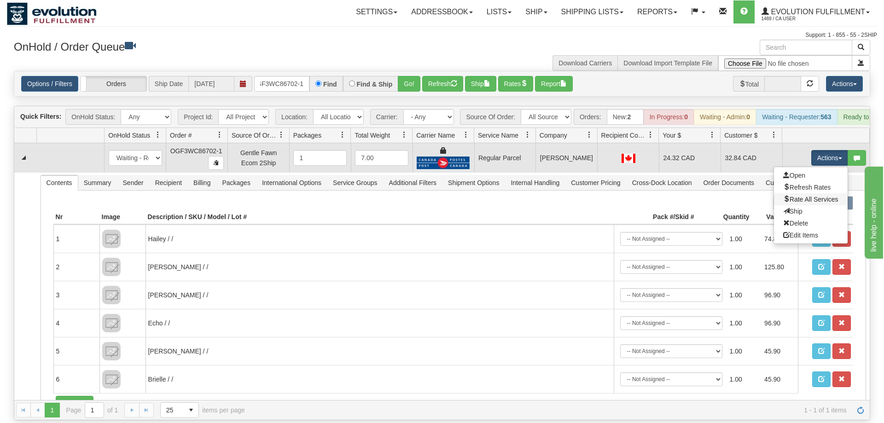
click at [821, 193] on link "Rate All Services" at bounding box center [811, 199] width 74 height 12
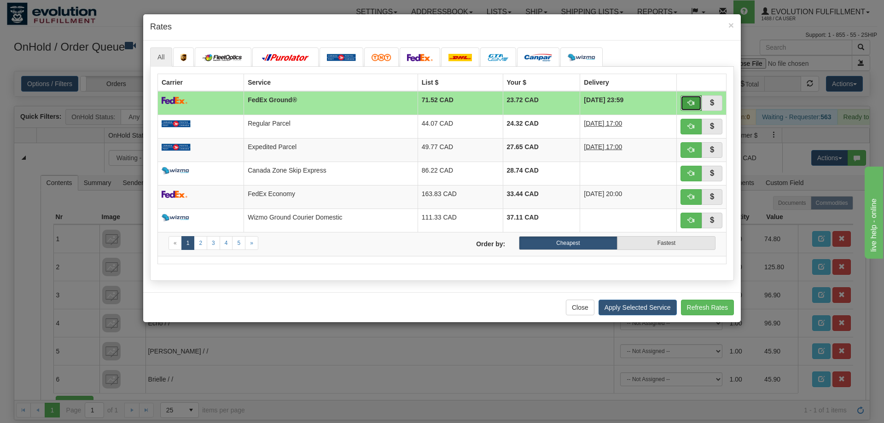
click at [691, 102] on span "button" at bounding box center [691, 102] width 6 height 6
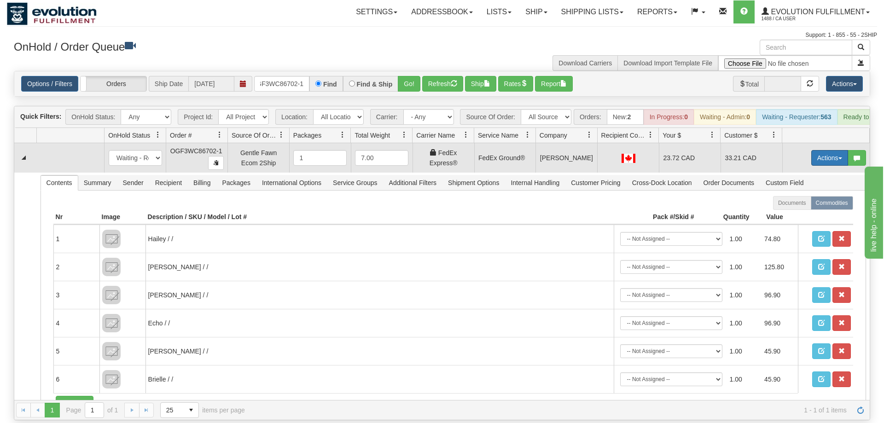
click at [837, 150] on button "Actions" at bounding box center [829, 158] width 37 height 16
click at [821, 205] on link "Ship" at bounding box center [811, 211] width 74 height 12
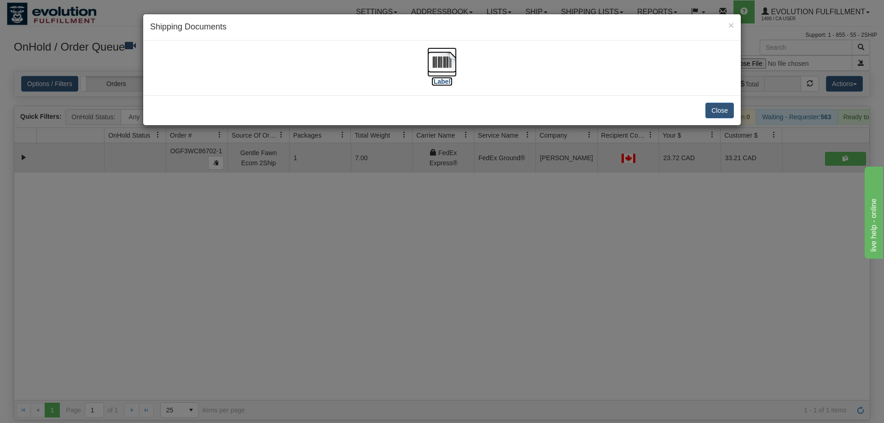
click at [444, 51] on img at bounding box center [441, 61] width 29 height 29
click at [372, 279] on div "× Shipping Documents [Label] Close" at bounding box center [442, 211] width 884 height 423
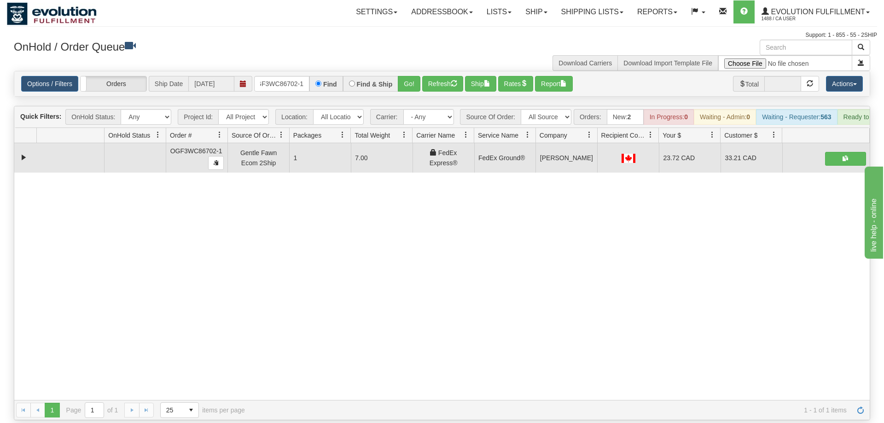
click at [114, 259] on div "31603116 EVOLUTION V3 91062348 91062349 OGF3WC86702-1 Gentle Fawn Ecom 2Ship 1 …" at bounding box center [441, 271] width 855 height 257
click at [301, 76] on input "OGF3WC86702-1" at bounding box center [281, 84] width 55 height 16
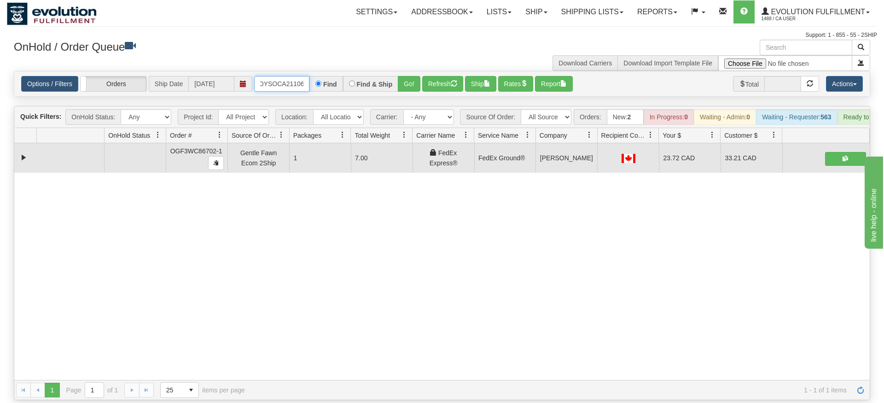
type input "OMOYSOCA21106"
click at [409, 81] on div "Options / Filters Group Shipments Orders Ship Date [DATE] OMOYSOCA21106 Find Fi…" at bounding box center [441, 83] width 855 height 25
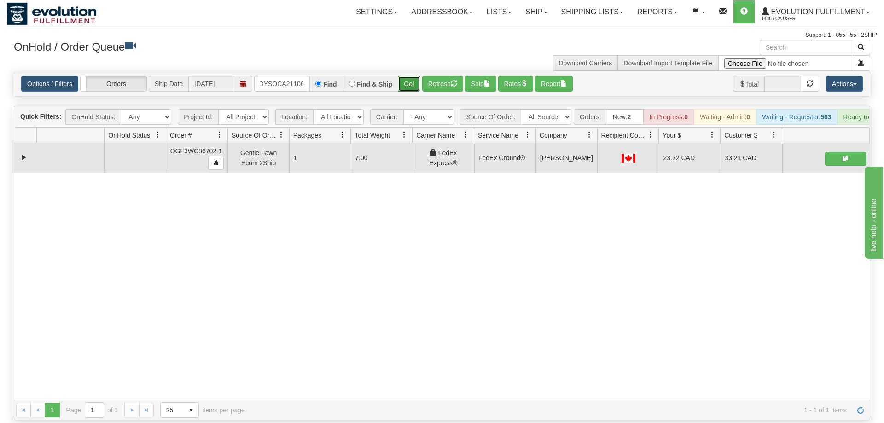
click at [410, 76] on button "Go!" at bounding box center [409, 84] width 23 height 16
